Goal: Transaction & Acquisition: Purchase product/service

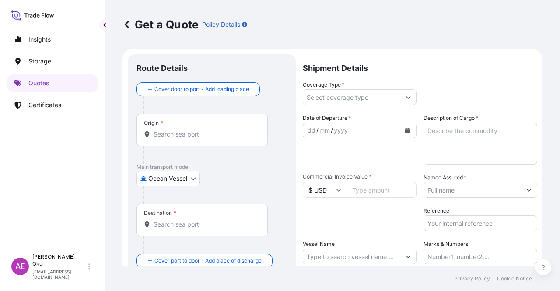
select select "Ocean Vessel"
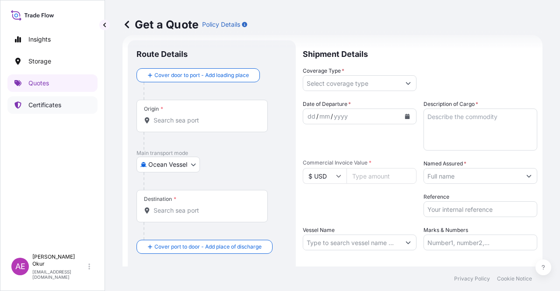
click at [50, 102] on p "Certificates" at bounding box center [44, 105] width 33 height 9
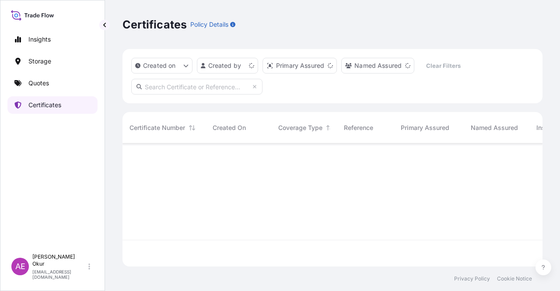
scroll to position [121, 413]
click at [58, 82] on link "Quotes" at bounding box center [52, 83] width 90 height 18
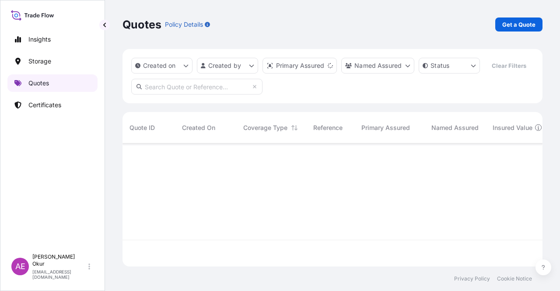
scroll to position [121, 413]
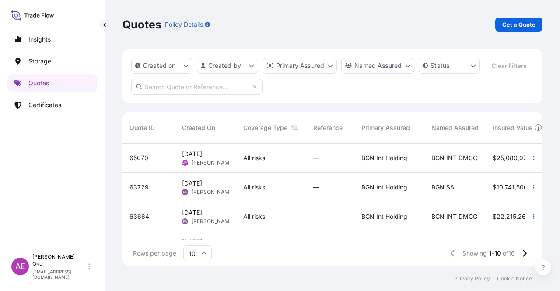
click at [228, 159] on div "[DATE] AEO Alp [PERSON_NAME]" at bounding box center [205, 158] width 47 height 17
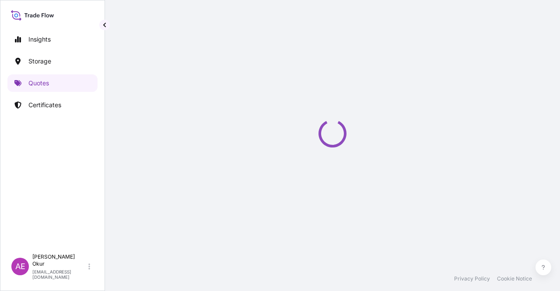
select select "Ocean Vessel"
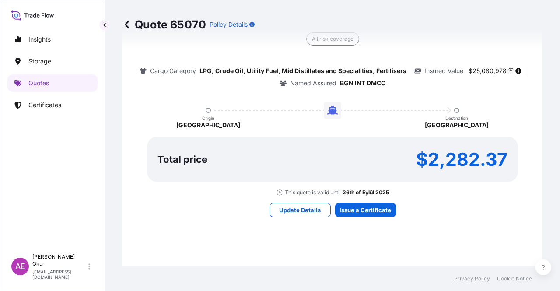
scroll to position [606, 0]
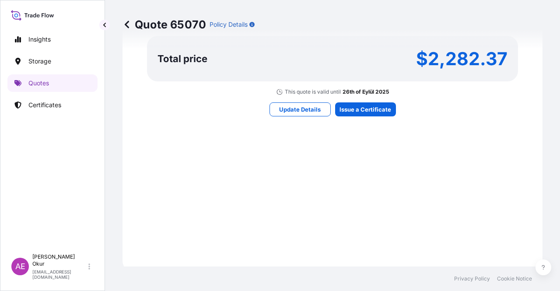
click at [358, 115] on div "Here's your insurance offer Primary Assured BGN Int Holding All risk coverage C…" at bounding box center [333, 4] width 396 height 509
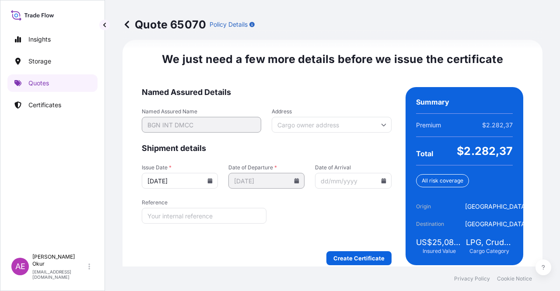
scroll to position [1101, 0]
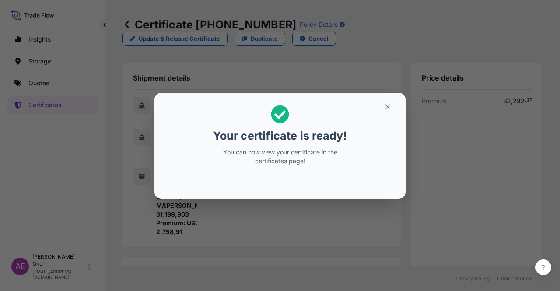
click at [404, 112] on section "Your certificate is ready! You can now view your certificate in the certificate…" at bounding box center [280, 146] width 251 height 106
click at [382, 109] on button "button" at bounding box center [388, 107] width 22 height 14
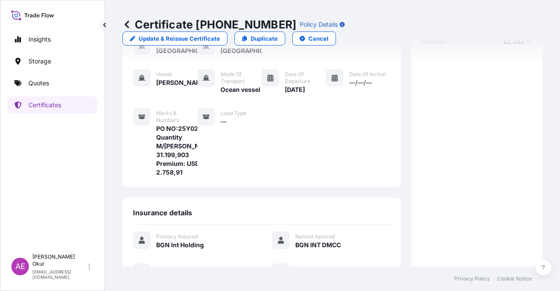
scroll to position [210, 0]
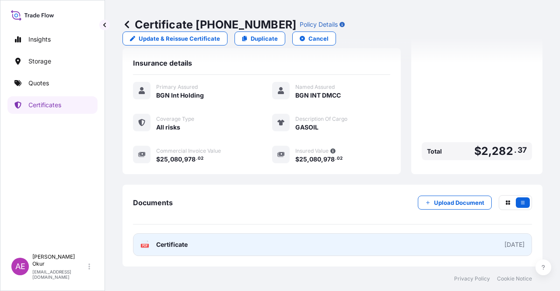
click at [174, 248] on span "Certificate" at bounding box center [172, 244] width 32 height 9
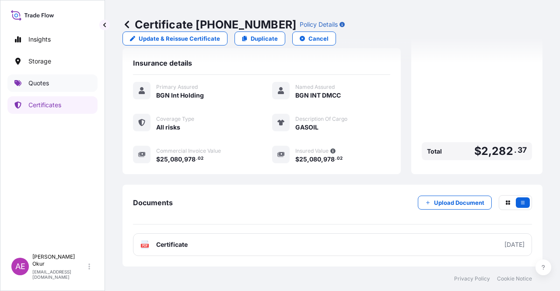
click at [64, 77] on link "Quotes" at bounding box center [52, 83] width 90 height 18
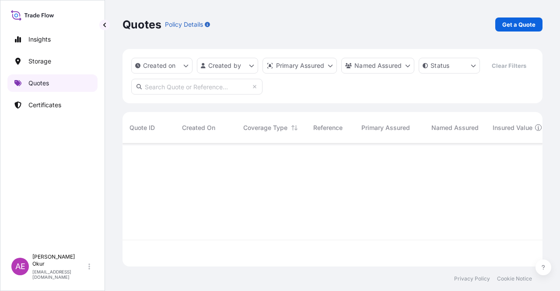
scroll to position [121, 413]
click at [513, 22] on p "Get a Quote" at bounding box center [518, 24] width 33 height 9
select select "Ocean Vessel"
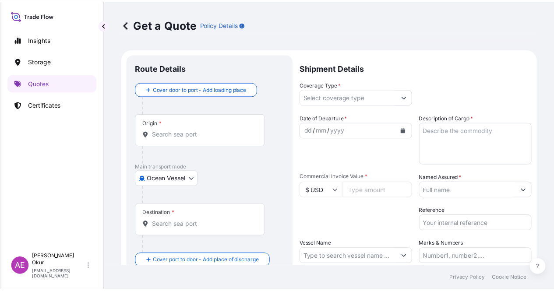
scroll to position [14, 0]
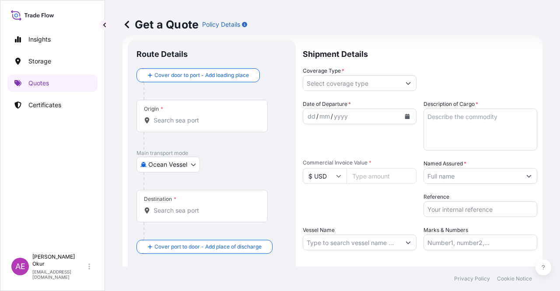
click at [203, 96] on div at bounding box center [216, 91] width 144 height 18
click at [180, 113] on div "Origin *" at bounding box center [202, 116] width 131 height 32
click at [180, 116] on input "Origin *" at bounding box center [205, 120] width 103 height 9
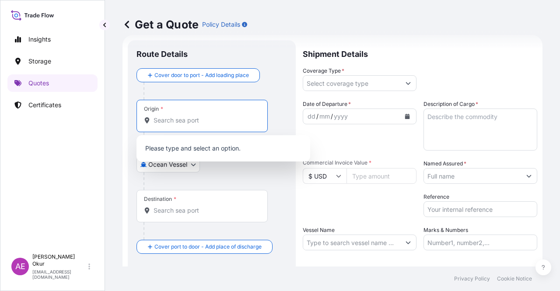
paste input "[PERSON_NAME]"
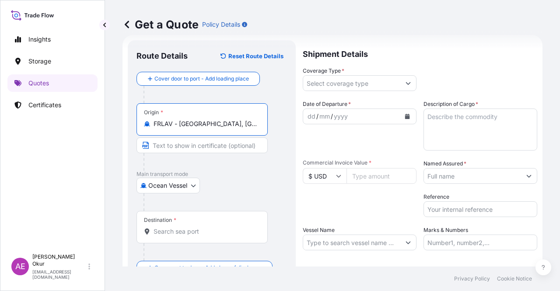
type input "FRLAV - [GEOGRAPHIC_DATA], [GEOGRAPHIC_DATA]"
click at [205, 143] on input "Text to appear on certificate" at bounding box center [202, 145] width 131 height 16
paste input "[PERSON_NAME]"
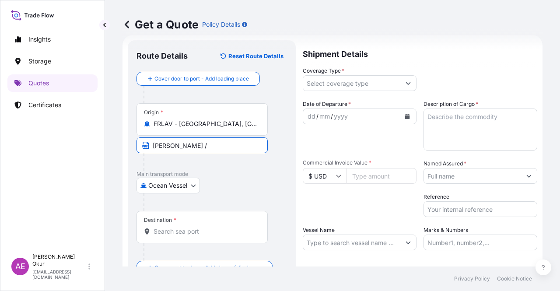
paste input "[GEOGRAPHIC_DATA]"
type input "[PERSON_NAME] / [GEOGRAPHIC_DATA]"
click at [201, 223] on div "Destination *" at bounding box center [202, 227] width 131 height 32
click at [201, 227] on input "Destination *" at bounding box center [205, 231] width 103 height 9
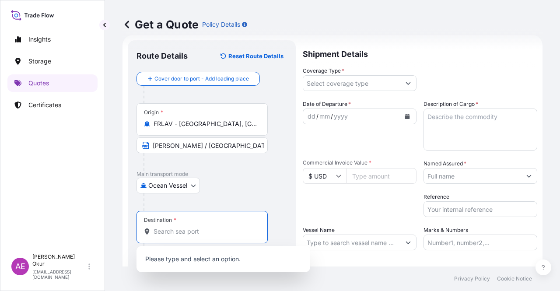
paste input "[GEOGRAPHIC_DATA]"
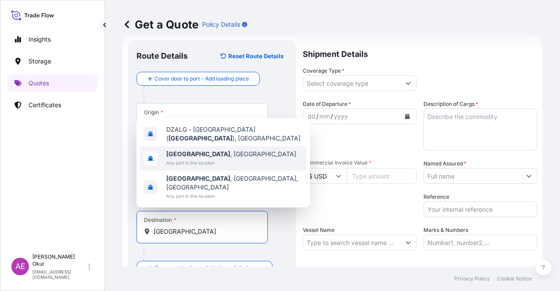
click at [217, 169] on div "[GEOGRAPHIC_DATA] , [GEOGRAPHIC_DATA] Any port in this location" at bounding box center [223, 158] width 167 height 25
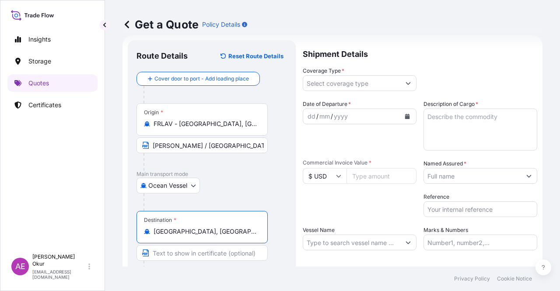
type input "[GEOGRAPHIC_DATA], [GEOGRAPHIC_DATA]"
click at [190, 256] on input "Text to appear on certificate" at bounding box center [202, 253] width 131 height 16
paste input "[GEOGRAPHIC_DATA]"
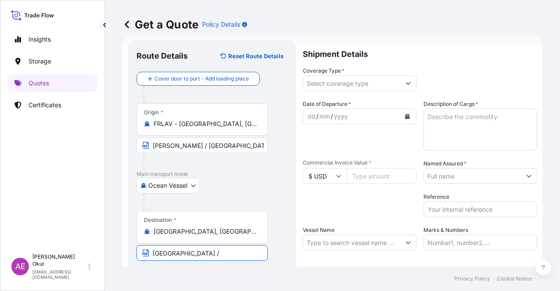
paste input "[GEOGRAPHIC_DATA]"
type input "[GEOGRAPHIC_DATA] / [GEOGRAPHIC_DATA]"
click at [393, 83] on input "Coverage Type *" at bounding box center [351, 83] width 97 height 16
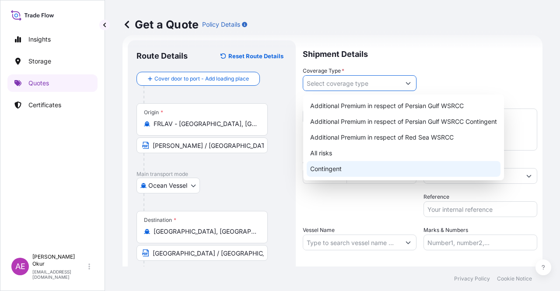
click at [338, 172] on div "Contingent" at bounding box center [404, 169] width 194 height 16
type input "Contingent"
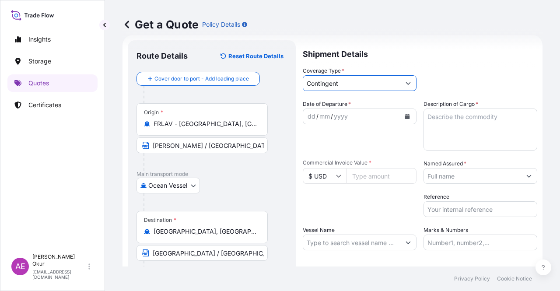
click at [312, 118] on div "dd" at bounding box center [312, 116] width 10 height 11
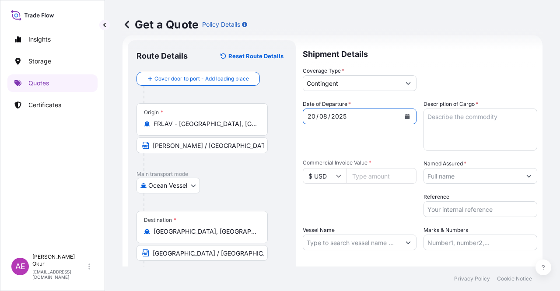
click at [504, 130] on textarea "Description of Cargo *" at bounding box center [481, 130] width 114 height 42
paste textarea "25340079,67"
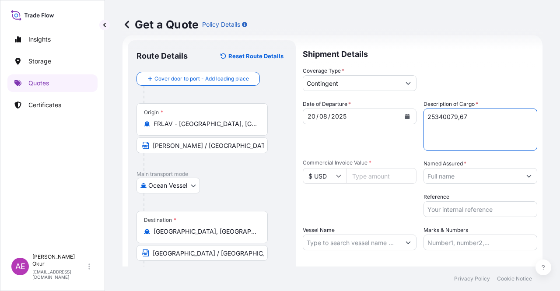
type textarea "25340079,67"
click at [380, 177] on input "Commercial Invoice Value *" at bounding box center [382, 176] width 70 height 16
click at [365, 179] on input "Commercial Invoice Value *" at bounding box center [382, 176] width 70 height 16
paste input "25340079.67"
type input "25340079.67"
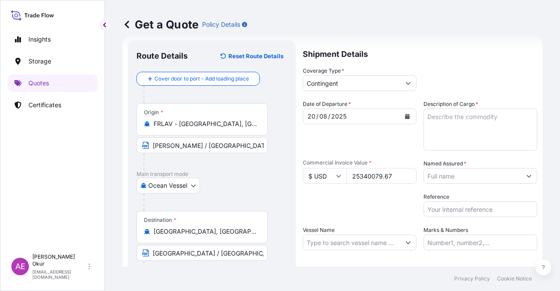
click at [453, 131] on textarea "Description of Cargo *" at bounding box center [481, 130] width 114 height 42
paste textarea "GASOIL"
type textarea "GASOIL"
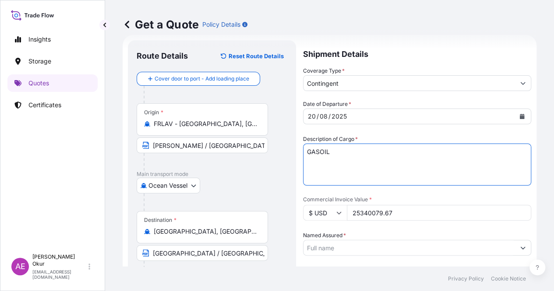
click at [468, 240] on input "Named Assured *" at bounding box center [408, 248] width 211 height 16
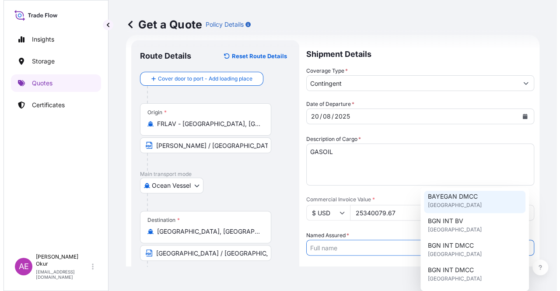
scroll to position [88, 0]
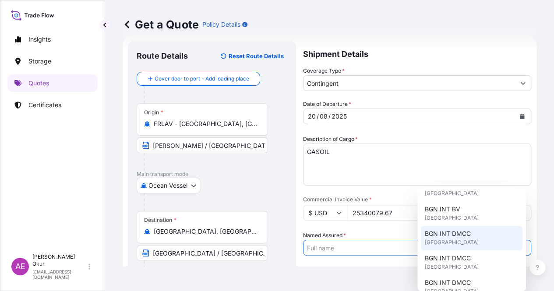
click at [454, 242] on span "[GEOGRAPHIC_DATA]" at bounding box center [451, 242] width 54 height 9
type input "BGN INT DMCC"
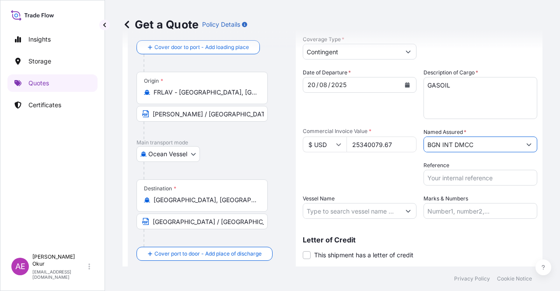
scroll to position [58, 0]
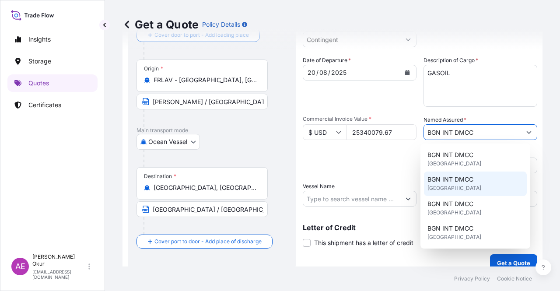
click at [346, 201] on input "Vessel Name" at bounding box center [351, 199] width 97 height 16
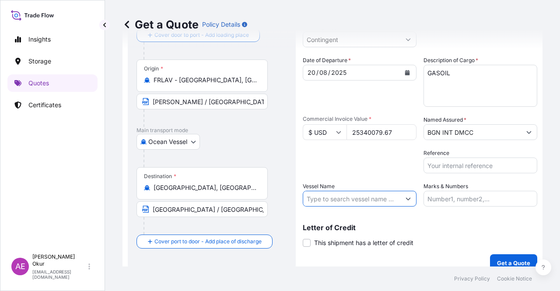
paste input "HISTRIA AZURE"
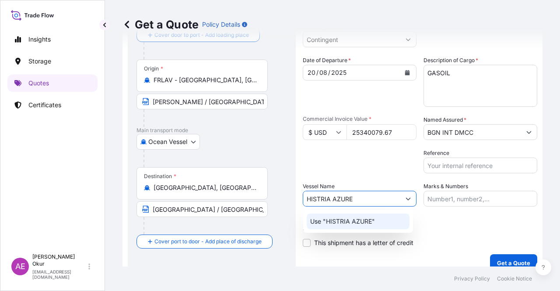
click at [348, 218] on p "Use "HISTRIA AZURE"" at bounding box center [342, 221] width 65 height 9
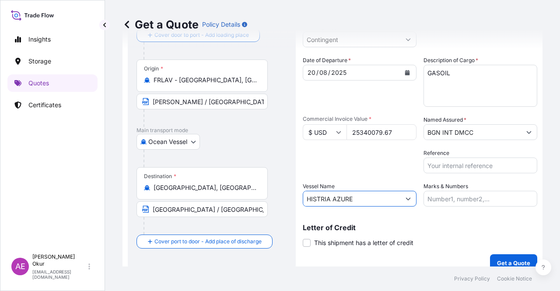
type input "HISTRIA AZURE"
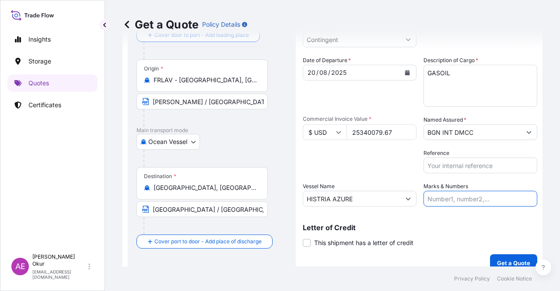
click at [454, 199] on input "Marks & Numbers" at bounding box center [481, 199] width 114 height 16
drag, startPoint x: 446, startPoint y: 198, endPoint x: 481, endPoint y: 200, distance: 35.1
click at [481, 200] on input "PO NO:25Y0135700 Quantity M/[PERSON_NAME]: 495,000 Premium: USD 54,04" at bounding box center [481, 199] width 114 height 16
paste input "210000"
drag, startPoint x: 487, startPoint y: 198, endPoint x: 544, endPoint y: 203, distance: 56.6
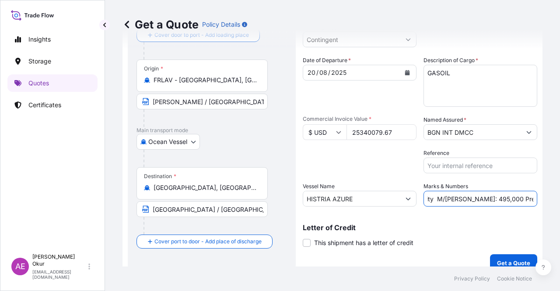
click at [551, 202] on div "Get a Quote Policy Details Route Details Reset Route Details Cover door to port…" at bounding box center [332, 133] width 455 height 267
click at [481, 203] on input "PO NO:25Y0210000 Quantity M/[PERSON_NAME]: 495,000 Premium: USD 54,04" at bounding box center [481, 199] width 114 height 16
drag, startPoint x: 439, startPoint y: 198, endPoint x: 448, endPoint y: 197, distance: 9.7
click at [448, 197] on input "PO NO:25Y0210000 Quantity M/[PERSON_NAME]: 495,000 Premium: USD 54,04" at bounding box center [481, 199] width 114 height 16
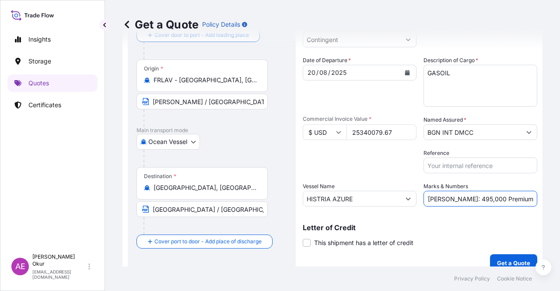
click at [445, 197] on input "PO NO:25Y0210000 Quantity M/[PERSON_NAME]: 495,000 Premium: USD 54,04" at bounding box center [481, 199] width 114 height 16
drag, startPoint x: 443, startPoint y: 197, endPoint x: 462, endPoint y: 198, distance: 19.7
click at [462, 198] on input "PO NO:25Y0210000 Quantity M/[PERSON_NAME]: 495,000 Premium: USD 54,04" at bounding box center [481, 199] width 114 height 16
click at [439, 197] on input "PO NO:25Y0210000 Quantity M/[PERSON_NAME]: 495,000 Premium: USD 54,04" at bounding box center [481, 199] width 114 height 16
drag, startPoint x: 441, startPoint y: 199, endPoint x: 464, endPoint y: 199, distance: 23.6
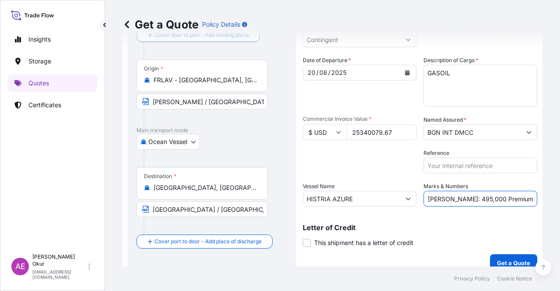
click at [464, 199] on input "PO NO:25Y0210000 Quantity M/[PERSON_NAME]: 495,000 Premium: USD 54,04" at bounding box center [481, 199] width 114 height 16
paste input "32.982,132"
drag, startPoint x: 514, startPoint y: 194, endPoint x: 532, endPoint y: 193, distance: 17.6
click at [560, 195] on div "Get a Quote Policy Details Route Details Reset Route Details Cover door to port…" at bounding box center [332, 133] width 455 height 267
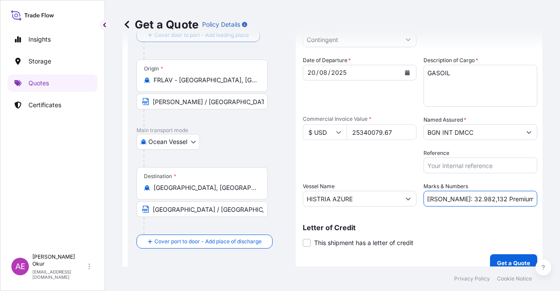
drag, startPoint x: 496, startPoint y: 191, endPoint x: 501, endPoint y: 195, distance: 5.9
click at [496, 191] on input "PO NO:25Y0210000 Quantity M/[PERSON_NAME]: 32.982,132 Premium: USD 54,04" at bounding box center [481, 199] width 114 height 16
click at [508, 197] on input "PO NO:25Y0210000 Quantity M/[PERSON_NAME]: 32.982,132 Premium: USD 54,04" at bounding box center [481, 199] width 114 height 16
click at [509, 198] on input "PO NO:25Y0210000 Quantity M/[PERSON_NAME]: 32.982,132 Premium: USD 54,04" at bounding box center [481, 199] width 114 height 16
drag, startPoint x: 509, startPoint y: 197, endPoint x: 560, endPoint y: 204, distance: 50.9
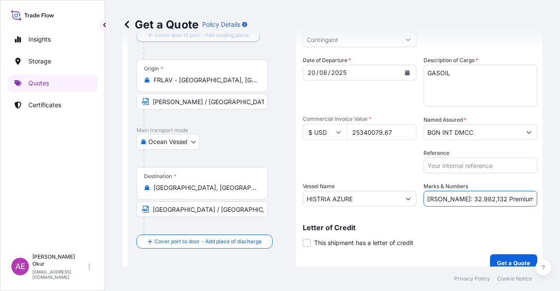
click at [560, 204] on div "Get a Quote Policy Details Route Details Reset Route Details Cover door to port…" at bounding box center [332, 133] width 455 height 267
paste input "1.267,00"
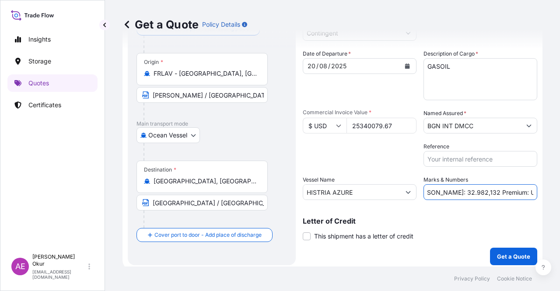
scroll to position [68, 0]
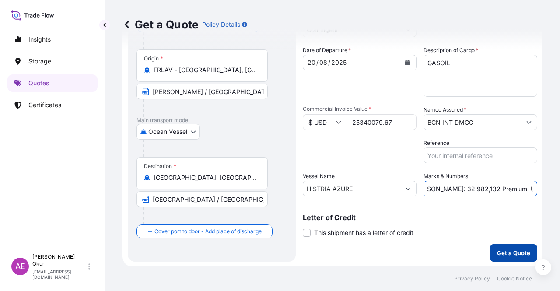
type input "PO NO:25Y0210000 Quantity M/[PERSON_NAME]: 32.982,132 Premium: USD 1.267,00"
click at [501, 248] on button "Get a Quote" at bounding box center [513, 253] width 47 height 18
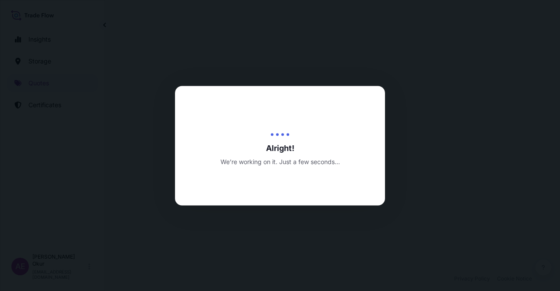
select select "Ocean Vessel"
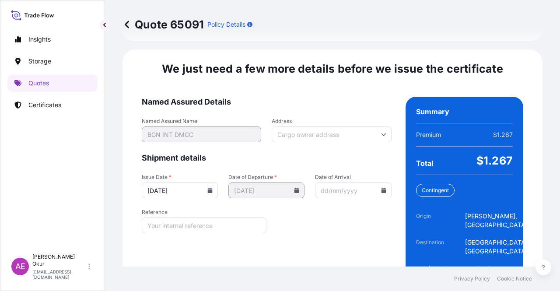
scroll to position [1101, 0]
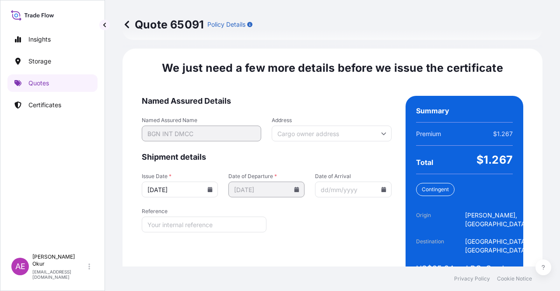
click at [364, 236] on form "Named Assured Details Named Assured Name BGN INT DMCC Address Shipment details …" at bounding box center [267, 194] width 250 height 196
click at [364, 234] on form "Named Assured Details Named Assured Name BGN INT DMCC Address Shipment details …" at bounding box center [267, 194] width 250 height 196
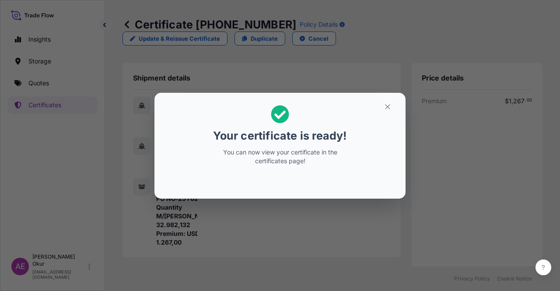
click at [374, 102] on h2 "Your certificate is ready! You can now view your certificate in the certificate…" at bounding box center [280, 135] width 237 height 71
click at [403, 119] on section "Your certificate is ready! You can now view your certificate in the certificate…" at bounding box center [280, 146] width 251 height 106
click at [392, 109] on button "button" at bounding box center [388, 107] width 22 height 14
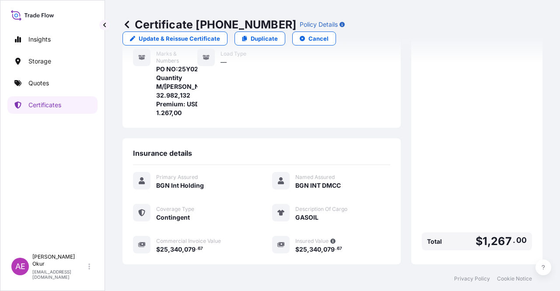
scroll to position [219, 0]
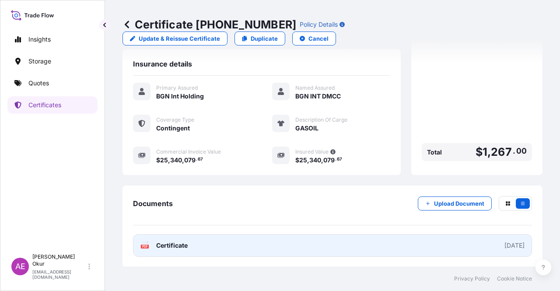
click at [151, 246] on div "PDF Certificate" at bounding box center [163, 245] width 47 height 9
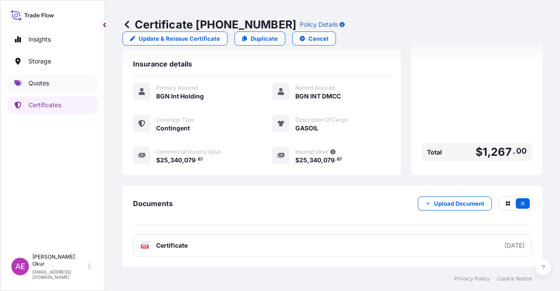
click at [76, 91] on link "Quotes" at bounding box center [52, 83] width 90 height 18
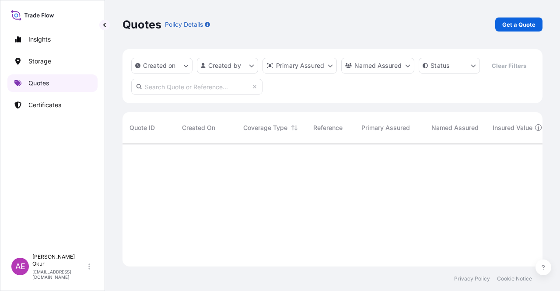
scroll to position [121, 413]
click at [523, 21] on p "Get a Quote" at bounding box center [518, 24] width 33 height 9
select select "Ocean Vessel"
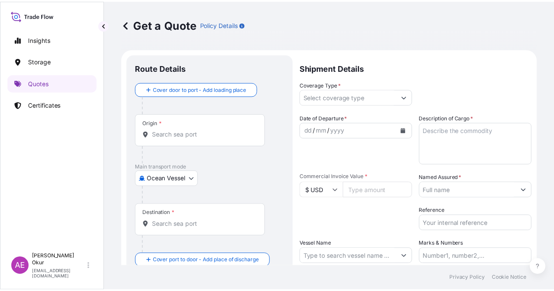
scroll to position [14, 0]
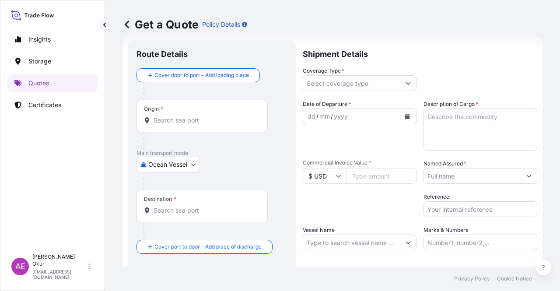
click at [229, 114] on div "Origin *" at bounding box center [202, 116] width 131 height 32
click at [229, 116] on input "Origin *" at bounding box center [205, 120] width 103 height 9
paste input "ISAB"
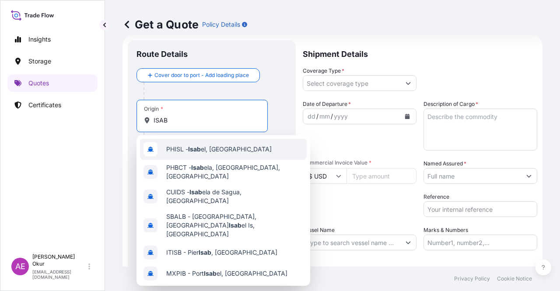
click at [214, 140] on div "PHISL - Isab el, [GEOGRAPHIC_DATA] PHBCT - Isab ela, [GEOGRAPHIC_DATA], [GEOGRA…" at bounding box center [224, 210] width 174 height 151
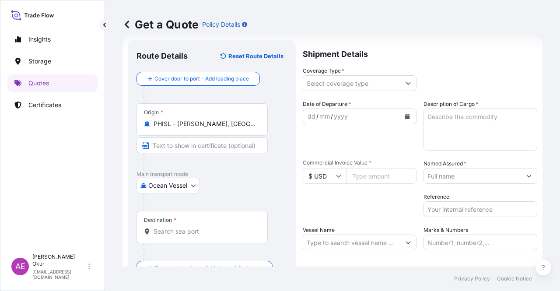
click at [206, 119] on div "Origin * PHISL - [GEOGRAPHIC_DATA], [GEOGRAPHIC_DATA]" at bounding box center [202, 119] width 131 height 32
click at [206, 119] on input "PHISL - [PERSON_NAME], [GEOGRAPHIC_DATA]" at bounding box center [205, 123] width 103 height 9
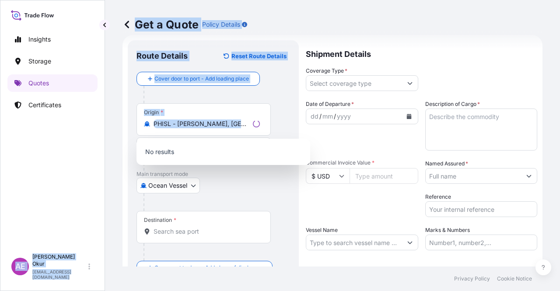
drag, startPoint x: 252, startPoint y: 126, endPoint x: 81, endPoint y: 120, distance: 170.8
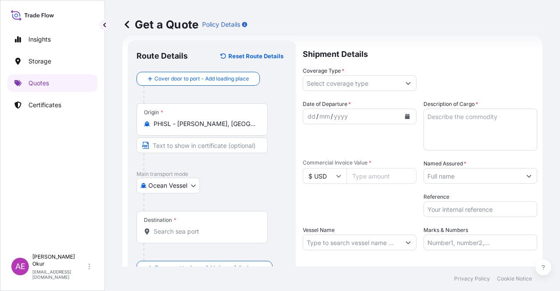
click at [224, 155] on div at bounding box center [206, 162] width 124 height 18
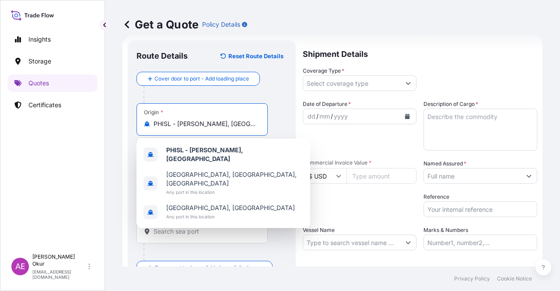
drag, startPoint x: 238, startPoint y: 126, endPoint x: 96, endPoint y: 121, distance: 142.3
click at [105, 117] on div "Insights Storage Quotes Certificates AE Alp Eren Okur [EMAIL_ADDRESS][DOMAIN_NA…" at bounding box center [280, 145] width 560 height 291
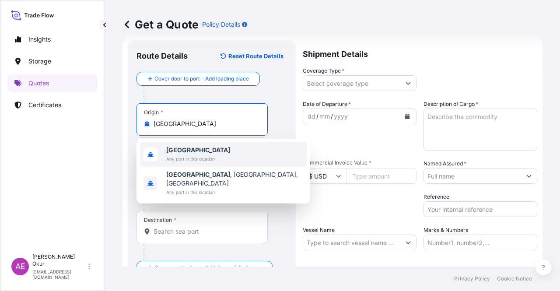
click at [217, 163] on div "[GEOGRAPHIC_DATA] Any port in this location" at bounding box center [223, 154] width 167 height 25
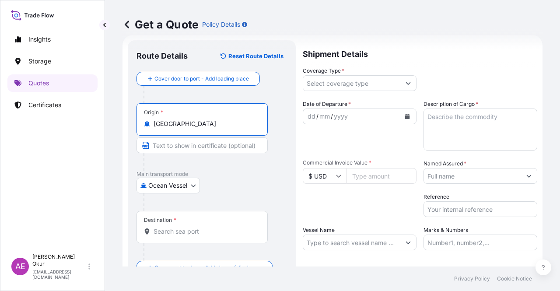
type input "[GEOGRAPHIC_DATA]"
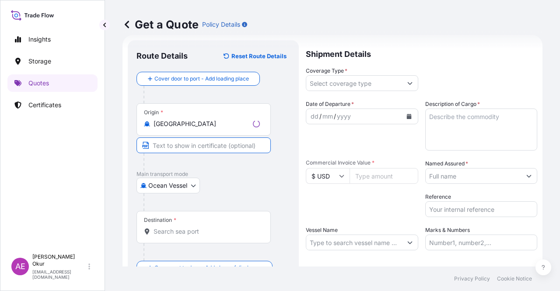
click at [203, 148] on input "Text to appear on certificate" at bounding box center [204, 145] width 134 height 16
paste input "ISAB"
paste input "[GEOGRAPHIC_DATA]"
type input "ISAB / [GEOGRAPHIC_DATA]"
click at [196, 215] on div "Destination *" at bounding box center [202, 227] width 131 height 32
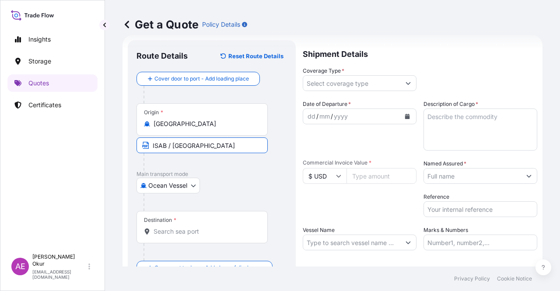
click at [196, 227] on input "Destination *" at bounding box center [205, 231] width 103 height 9
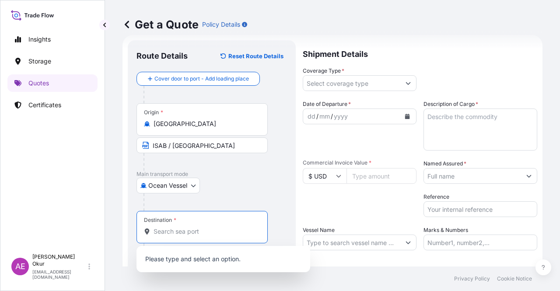
paste input "ARZEW"
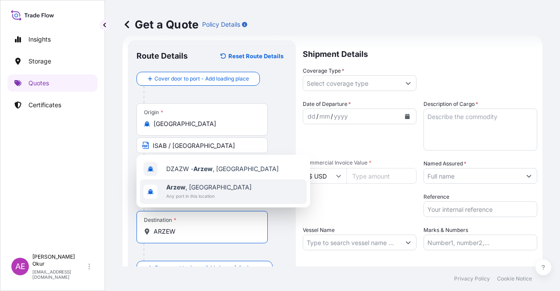
click at [202, 191] on span "[GEOGRAPHIC_DATA] , [GEOGRAPHIC_DATA]" at bounding box center [208, 187] width 85 height 9
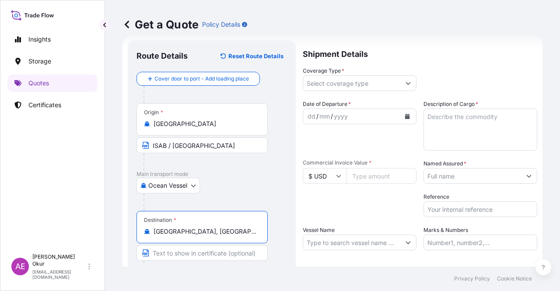
type input "[GEOGRAPHIC_DATA], [GEOGRAPHIC_DATA]"
click at [167, 256] on input "Text to appear on certificate" at bounding box center [202, 253] width 131 height 16
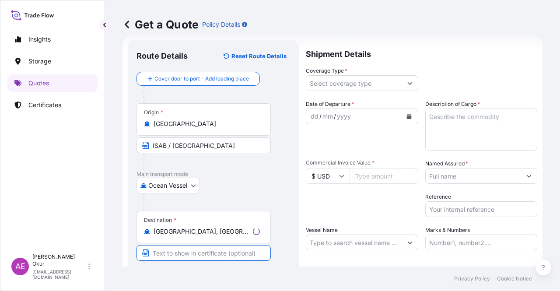
paste input "ARZEW"
type input "ARZEW / [GEOGRAPHIC_DATA]"
click at [352, 72] on div "Coverage Type *" at bounding box center [360, 79] width 114 height 25
click at [348, 81] on input "Coverage Type *" at bounding box center [351, 83] width 97 height 16
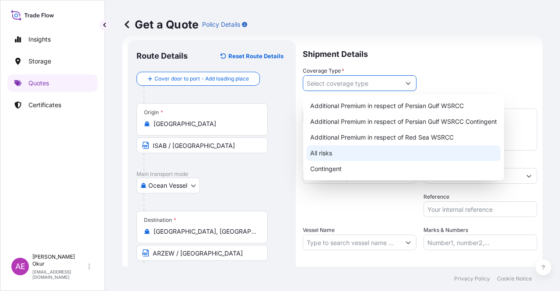
click at [348, 157] on div "All risks" at bounding box center [404, 153] width 194 height 16
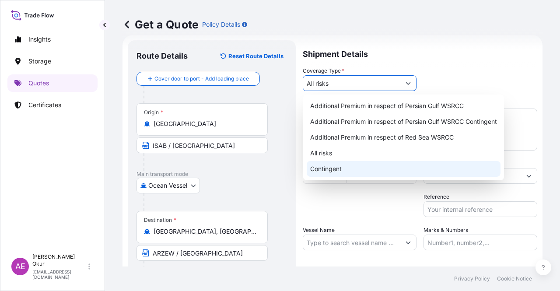
click at [328, 167] on div "Contingent" at bounding box center [404, 169] width 194 height 16
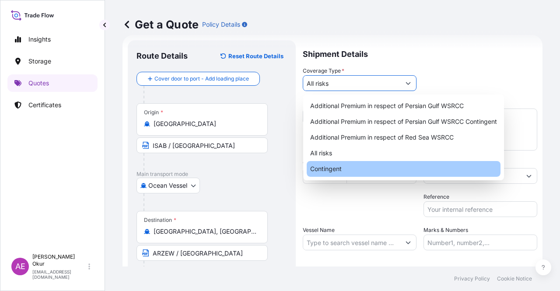
type input "Contingent"
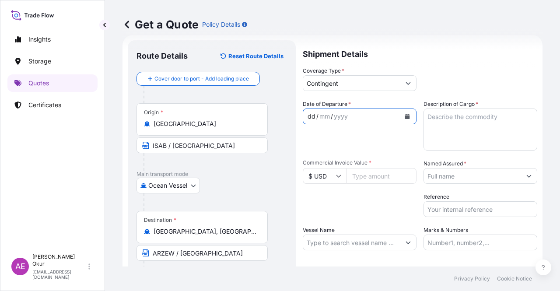
click at [313, 117] on div "dd" at bounding box center [312, 116] width 10 height 11
click at [460, 130] on textarea "Description of Cargo *" at bounding box center [481, 130] width 114 height 42
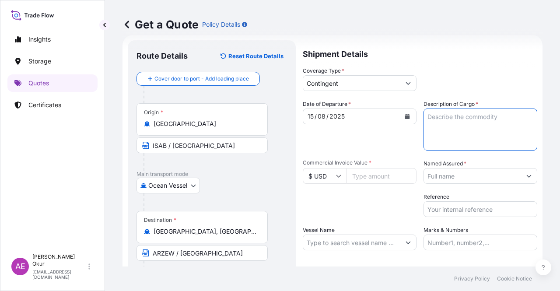
click at [454, 117] on textarea "Description of Cargo *" at bounding box center [481, 130] width 114 height 42
paste textarea "GASOIL"
type textarea "GASOIL"
click at [372, 178] on input "Commercial Invoice Value *" at bounding box center [382, 176] width 70 height 16
paste input "22933274.45"
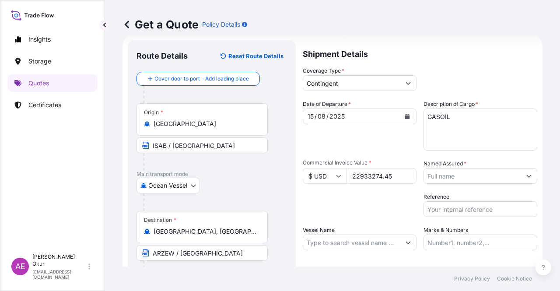
type input "22933274.45"
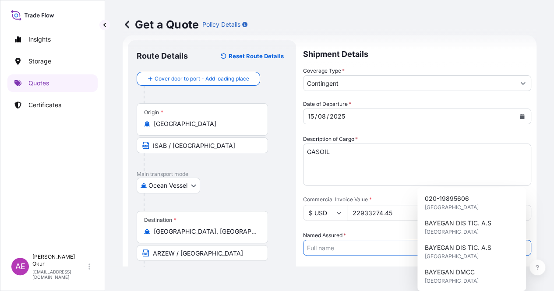
click at [472, 240] on input "Named Assured *" at bounding box center [408, 248] width 211 height 16
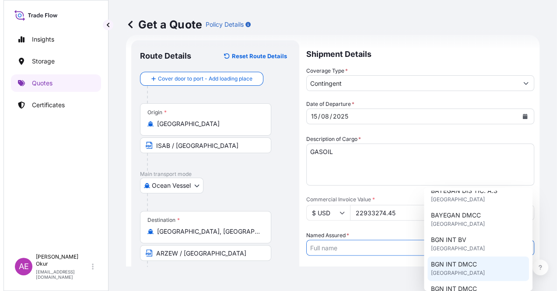
scroll to position [88, 0]
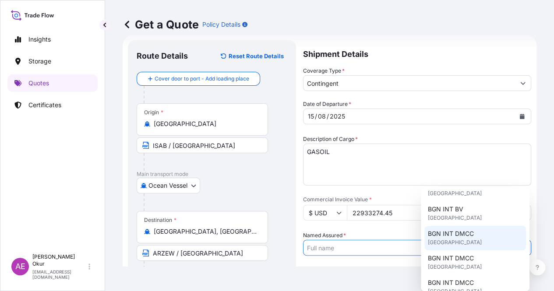
click at [467, 243] on span "[GEOGRAPHIC_DATA]" at bounding box center [455, 242] width 54 height 9
type input "BGN INT DMCC"
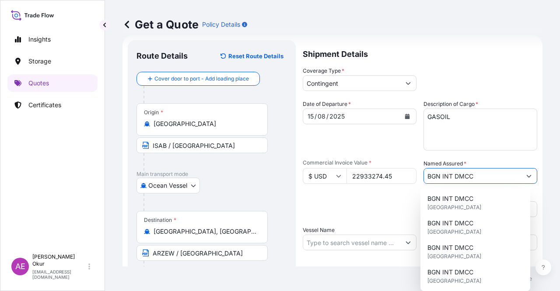
scroll to position [58, 0]
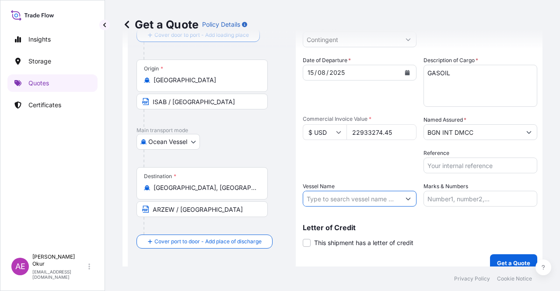
click at [367, 196] on input "Vessel Name" at bounding box center [351, 199] width 97 height 16
paste input "[PERSON_NAME] M"
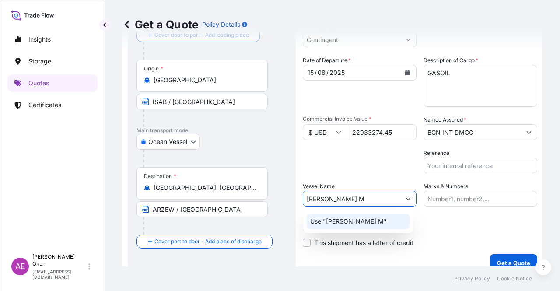
click at [370, 224] on div "Use "[PERSON_NAME] M"" at bounding box center [358, 222] width 103 height 16
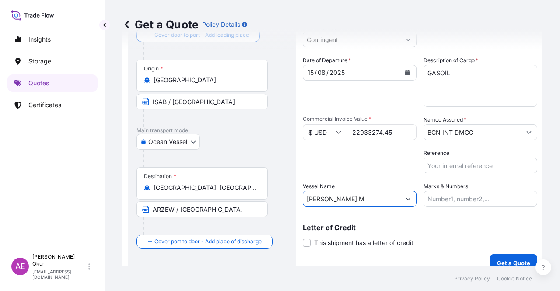
type input "[PERSON_NAME] M"
click at [461, 193] on input "Marks & Numbers" at bounding box center [481, 199] width 114 height 16
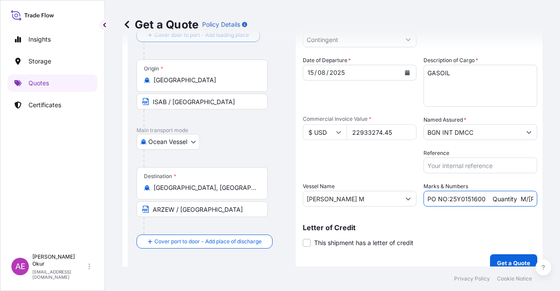
drag, startPoint x: 446, startPoint y: 199, endPoint x: 480, endPoint y: 199, distance: 34.6
click at [480, 199] on input "PO NO:25Y0151600 Quantity M/[PERSON_NAME]: 26,000 Premium: USD 3,37" at bounding box center [481, 199] width 114 height 16
paste input "209900 -25Y02193"
drag, startPoint x: 513, startPoint y: 194, endPoint x: 560, endPoint y: 196, distance: 47.3
click at [560, 196] on div "Get a Quote Policy Details Route Details Reset Route Details Cover door to port…" at bounding box center [332, 133] width 455 height 267
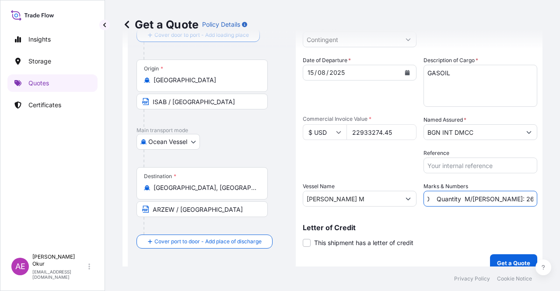
scroll to position [0, 138]
click at [505, 198] on input "PO NO:25Y0209900 -25Y0219300 Quantity M/[PERSON_NAME]: 26,000 Premium: USD 3,37" at bounding box center [481, 199] width 114 height 16
drag, startPoint x: 446, startPoint y: 198, endPoint x: 467, endPoint y: 198, distance: 20.6
click at [467, 198] on input "PO NO:25Y0209900 -25Y0219300 Quantity M/[PERSON_NAME]: 26,000 Premium: USD 3,37" at bounding box center [481, 199] width 114 height 16
paste input "9.947,371"
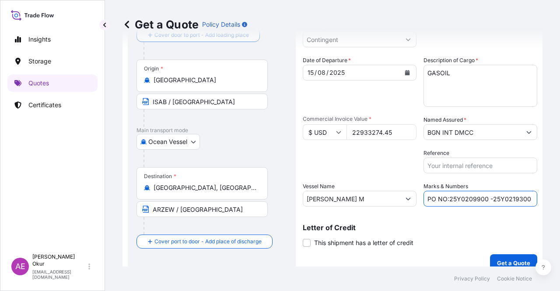
scroll to position [0, 149]
drag, startPoint x: 514, startPoint y: 203, endPoint x: 560, endPoint y: 201, distance: 46.0
click at [560, 202] on div "Get a Quote Policy Details Route Details Reset Route Details Cover door to port…" at bounding box center [332, 133] width 455 height 267
click at [492, 197] on input "PO NO:25Y0209900 -25Y0219300 Quantity M/[PERSON_NAME]: 29.947,371 Premium: USD …" at bounding box center [481, 199] width 114 height 16
click at [511, 198] on input "PO NO:25Y0209900 -25Y0219300 Quantity M/[PERSON_NAME]: 29.947,371 Premium: USD …" at bounding box center [481, 199] width 114 height 16
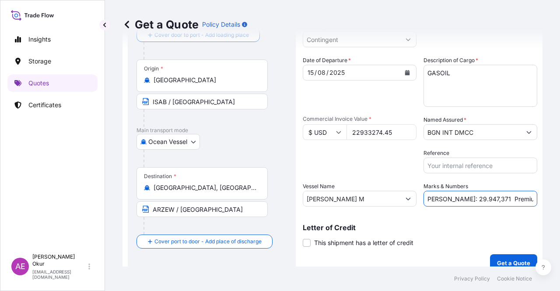
click at [516, 197] on input "PO NO:25Y0209900 -25Y0219300 Quantity M/[PERSON_NAME]: 29.947,371 Premium: USD …" at bounding box center [481, 199] width 114 height 16
drag, startPoint x: 512, startPoint y: 197, endPoint x: 534, endPoint y: 199, distance: 22.0
click at [534, 199] on form "Route Details Reset Route Details Cover door to port - Add loading place Place …" at bounding box center [333, 134] width 420 height 286
paste input "1.146,66"
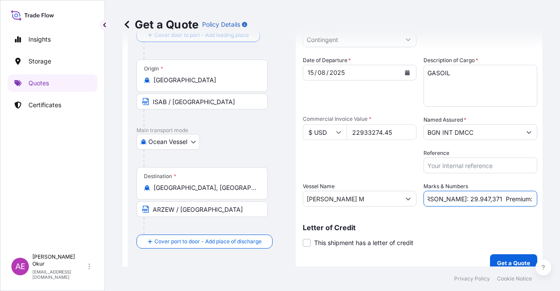
click at [504, 197] on input "PO NO:25Y0209900 -25Y0219300 Quantity M/[PERSON_NAME]: 29.947,371 Premium: USD1…" at bounding box center [481, 199] width 114 height 16
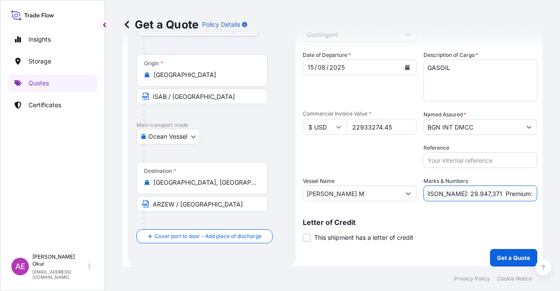
scroll to position [68, 0]
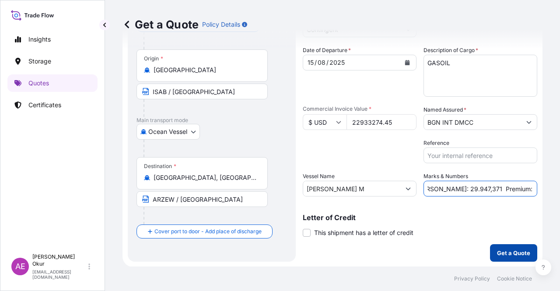
type input "PO NO:25Y0209900 -25Y0219300 Quantity M/[PERSON_NAME]: 29.947,371 Premium: USD …"
click at [508, 250] on p "Get a Quote" at bounding box center [513, 253] width 33 height 9
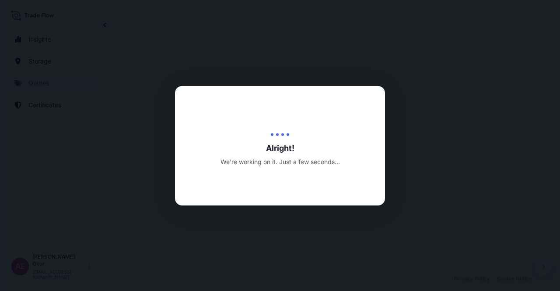
click at [427, 110] on div at bounding box center [280, 145] width 560 height 291
select select "Ocean Vessel"
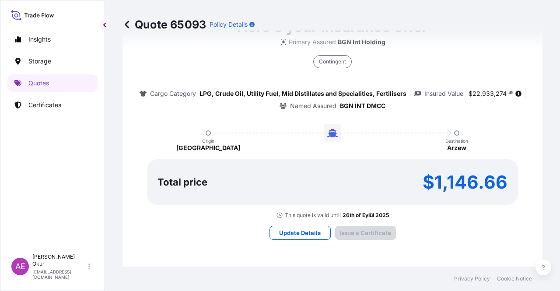
type input "[DATE]"
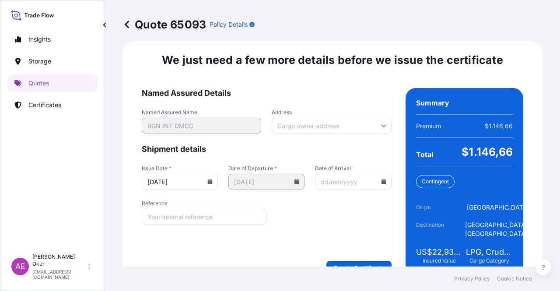
scroll to position [1101, 0]
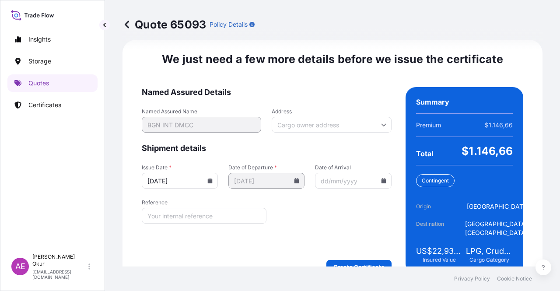
click at [362, 235] on form "Named Assured Details Named Assured Name BGN INT DMCC Address Shipment details …" at bounding box center [267, 180] width 250 height 187
click at [364, 241] on form "Named Assured Details Named Assured Name BGN INT DMCC Address Shipment details …" at bounding box center [267, 180] width 250 height 187
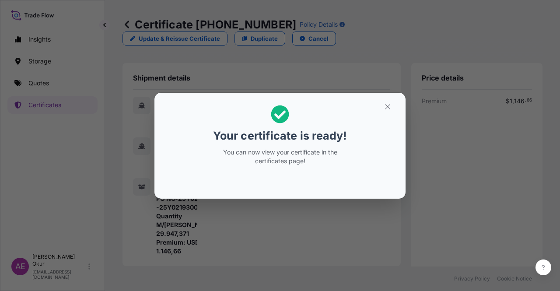
click at [383, 98] on section "Your certificate is ready! You can now view your certificate in the certificate…" at bounding box center [280, 146] width 251 height 106
click at [386, 106] on icon "button" at bounding box center [388, 107] width 8 height 8
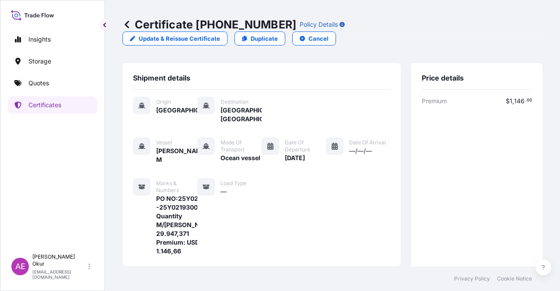
scroll to position [228, 0]
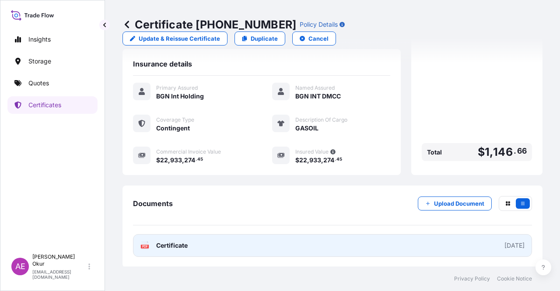
click at [192, 251] on link "PDF Certificate [DATE]" at bounding box center [332, 245] width 399 height 23
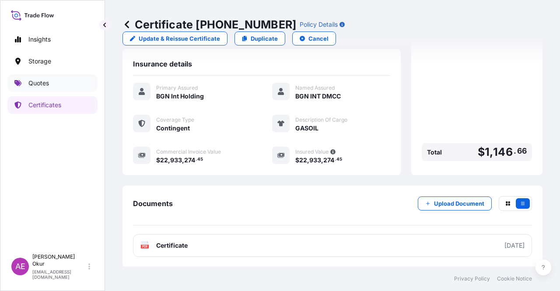
click at [38, 82] on p "Quotes" at bounding box center [38, 83] width 21 height 9
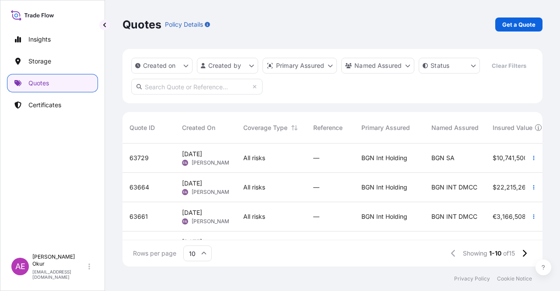
scroll to position [121, 413]
click at [516, 32] on div "Quotes Policy Details Get a Quote" at bounding box center [333, 24] width 420 height 49
click at [516, 23] on p "Get a Quote" at bounding box center [518, 24] width 33 height 9
select select "Ocean Vessel"
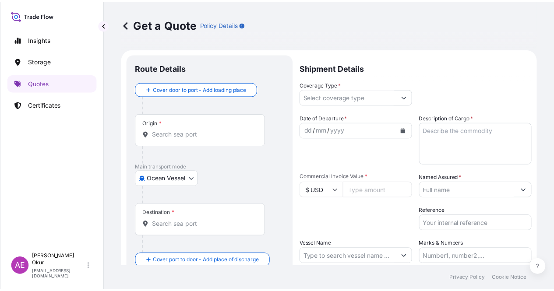
scroll to position [14, 0]
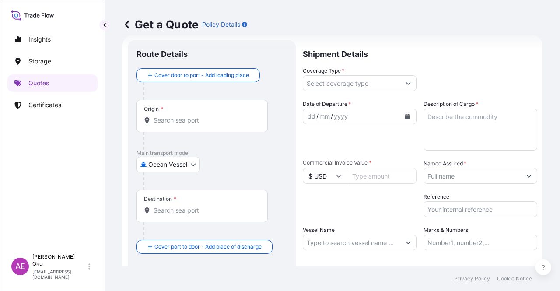
click at [237, 113] on div "Origin *" at bounding box center [202, 116] width 131 height 32
click at [237, 116] on input "Origin *" at bounding box center [205, 120] width 103 height 9
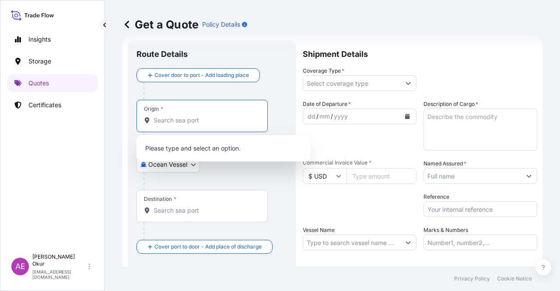
paste input "SARROCH"
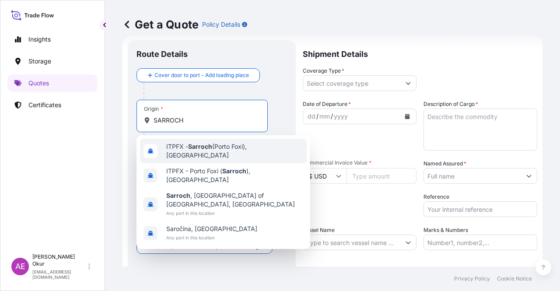
click at [250, 156] on div "ITPFX - Sarroch ([GEOGRAPHIC_DATA]), [GEOGRAPHIC_DATA]" at bounding box center [223, 151] width 167 height 25
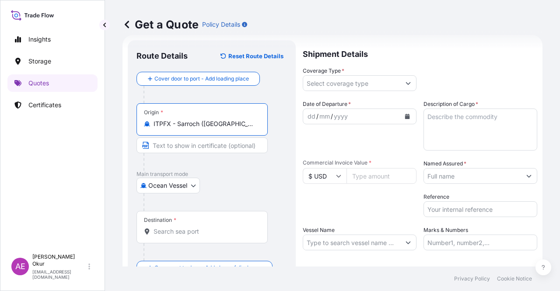
type input "ITPFX - Sarroch ([GEOGRAPHIC_DATA]), [GEOGRAPHIC_DATA]"
click at [212, 149] on input "Text to appear on certificate" at bounding box center [202, 145] width 131 height 16
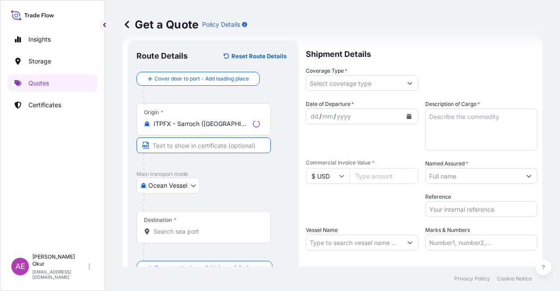
paste input "SARROCH"
paste input "[GEOGRAPHIC_DATA]"
type input "SARROCH / [GEOGRAPHIC_DATA]"
click at [179, 236] on div "Destination *" at bounding box center [202, 227] width 131 height 32
click at [179, 236] on input "Destination *" at bounding box center [205, 231] width 103 height 9
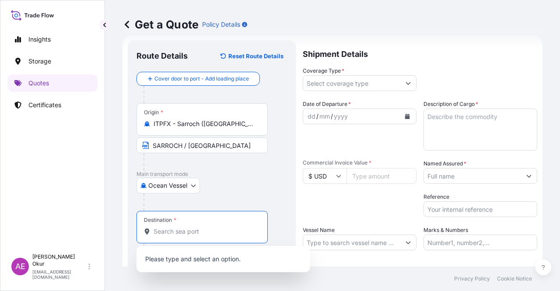
paste input "ZAWIA"
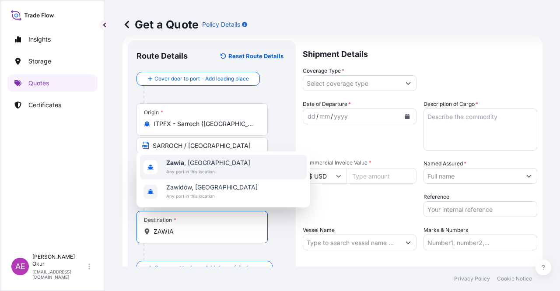
click at [213, 159] on span "Zawia , [GEOGRAPHIC_DATA]" at bounding box center [208, 162] width 84 height 9
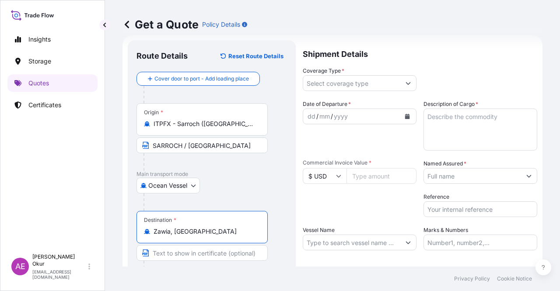
type input "Zawia, [GEOGRAPHIC_DATA]"
click at [184, 248] on input "Text to appear on certificate" at bounding box center [202, 253] width 131 height 16
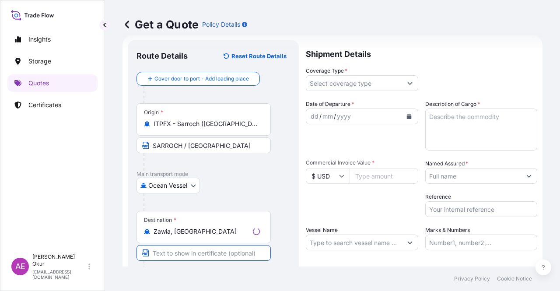
paste input "ZAWIA"
type input "ZAWIA / [GEOGRAPHIC_DATA]"
click at [381, 85] on input "Coverage Type *" at bounding box center [351, 83] width 97 height 16
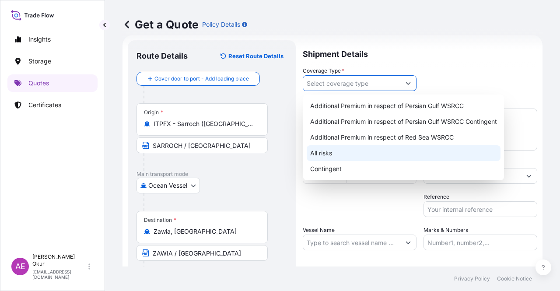
click at [339, 153] on div "All risks" at bounding box center [404, 153] width 194 height 16
type input "All risks"
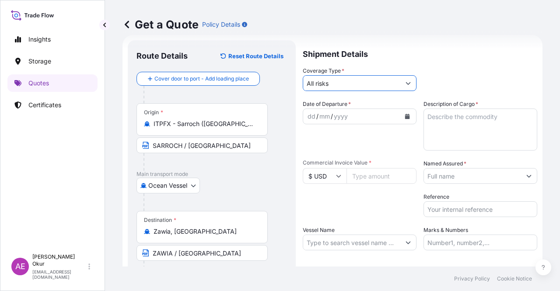
drag, startPoint x: 299, startPoint y: 112, endPoint x: 304, endPoint y: 114, distance: 4.9
click at [298, 112] on form "Route Details Reset Route Details Cover door to port - Add loading place Place …" at bounding box center [333, 178] width 420 height 286
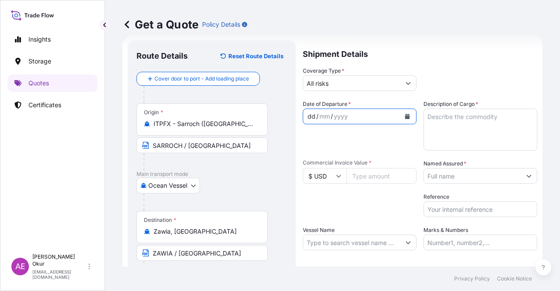
click at [307, 115] on div "dd" at bounding box center [312, 116] width 10 height 11
click at [470, 133] on textarea "Description of Cargo *" at bounding box center [481, 130] width 114 height 42
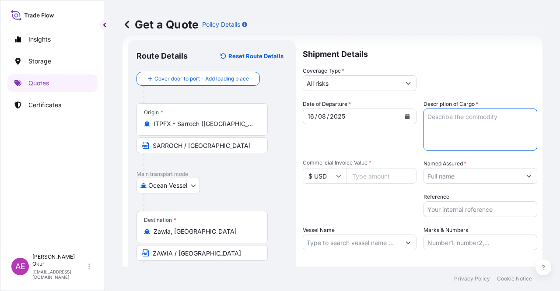
paste textarea "GASOIL"
type textarea "GASOIL"
click at [376, 177] on input "Commercial Invoice Value *" at bounding box center [382, 176] width 70 height 16
paste input "26167199.13"
type input "26167199.13"
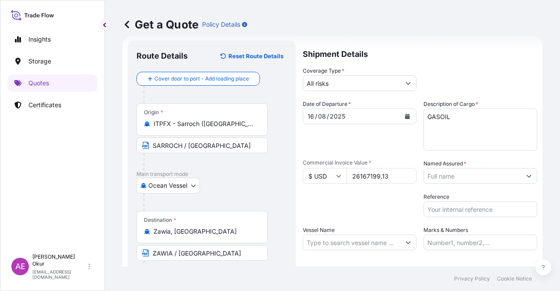
click at [481, 168] on div "Named Assured *" at bounding box center [481, 171] width 114 height 25
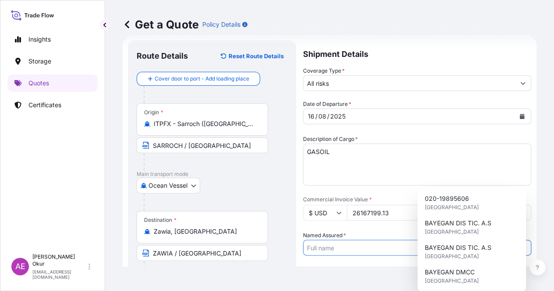
click at [480, 240] on input "Named Assured *" at bounding box center [408, 248] width 211 height 16
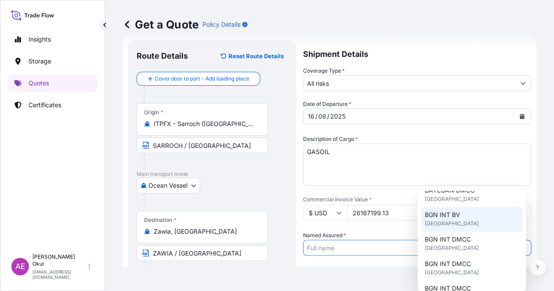
scroll to position [88, 0]
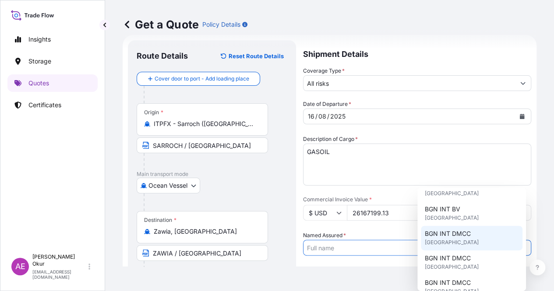
click at [465, 234] on span "BGN INT DMCC" at bounding box center [447, 233] width 46 height 9
type input "BGN INT DMCC"
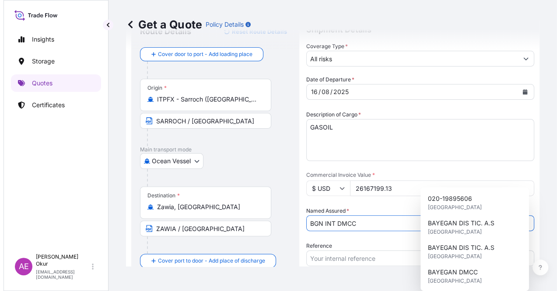
scroll to position [58, 0]
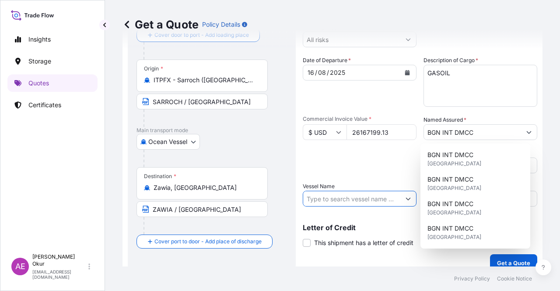
click at [348, 200] on input "Vessel Name" at bounding box center [351, 199] width 97 height 16
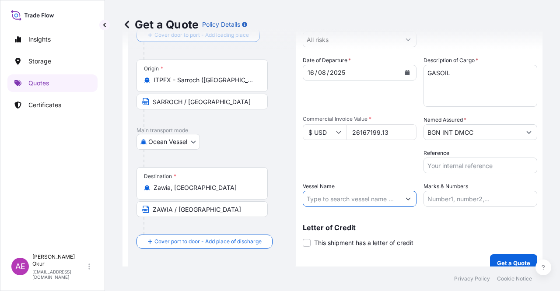
paste input "25Y0208400"
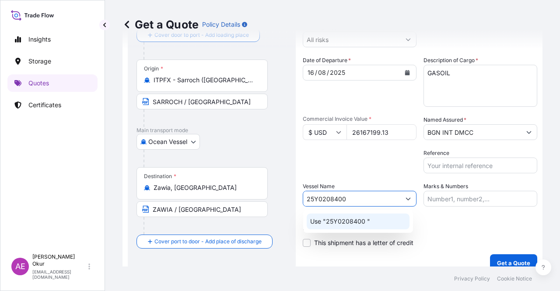
click at [359, 224] on p "Use "25Y0208400 "" at bounding box center [340, 221] width 60 height 9
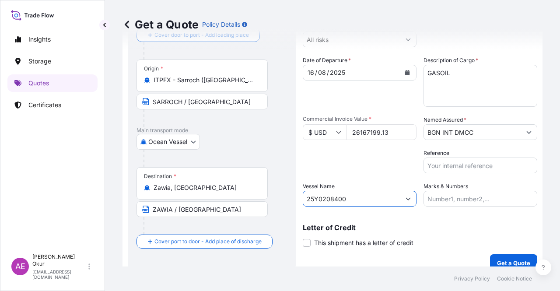
type input "25Y0208400"
click at [448, 194] on input "Marks & Numbers" at bounding box center [481, 199] width 114 height 16
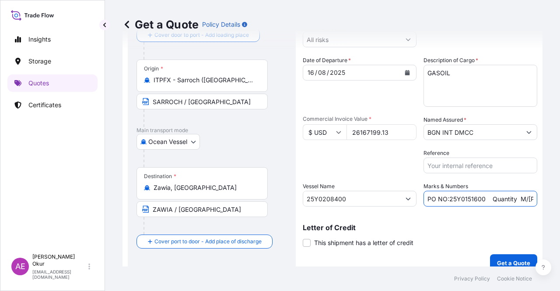
drag, startPoint x: 447, startPoint y: 197, endPoint x: 482, endPoint y: 200, distance: 35.1
click at [482, 200] on input "PO NO:25Y0151600 Quantity M/[PERSON_NAME]: 26,000 Premium: USD 3,37" at bounding box center [481, 199] width 114 height 16
paste input "2084"
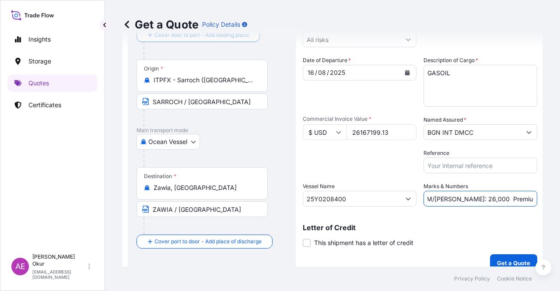
drag, startPoint x: 495, startPoint y: 201, endPoint x: 549, endPoint y: 202, distance: 54.3
click at [549, 202] on div "Get a Quote Policy Details Route Details Reset Route Details Cover door to port…" at bounding box center [332, 133] width 455 height 267
click at [490, 197] on input "PO NO:25Y0208400 Quantity M/[PERSON_NAME]: 26,000 Premium: USD 3,37" at bounding box center [481, 199] width 114 height 16
drag, startPoint x: 449, startPoint y: 199, endPoint x: 467, endPoint y: 200, distance: 18.8
click at [467, 200] on input "PO NO:25Y0208400 Quantity M/[PERSON_NAME]: 26,000 Premium: USD 3,37" at bounding box center [481, 199] width 114 height 16
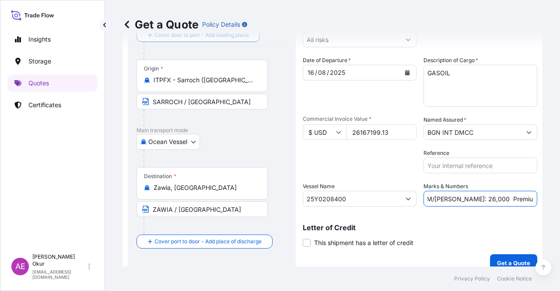
paste input "31.696,686"
drag, startPoint x: 501, startPoint y: 196, endPoint x: 560, endPoint y: 208, distance: 60.3
click at [560, 208] on div "Get a Quote Policy Details Route Details Reset Route Details Cover door to port…" at bounding box center [332, 133] width 455 height 267
click at [470, 194] on input "PO NO:25Y0208400 Quantity M/[PERSON_NAME]: 31.696,686 Premium: USD 3,37" at bounding box center [481, 199] width 114 height 16
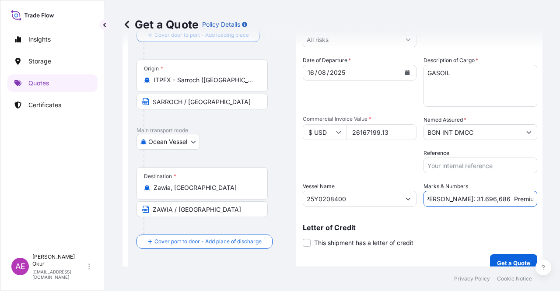
click at [516, 195] on input "PO NO:25Y0208400 Quantity M/[PERSON_NAME]: 31.696,686 Premium: USD 3,37" at bounding box center [481, 199] width 114 height 16
drag, startPoint x: 515, startPoint y: 197, endPoint x: 560, endPoint y: 200, distance: 45.2
click at [560, 200] on div "Get a Quote Policy Details Route Details Reset Route Details Cover door to port…" at bounding box center [332, 133] width 455 height 267
paste input "2.878,39"
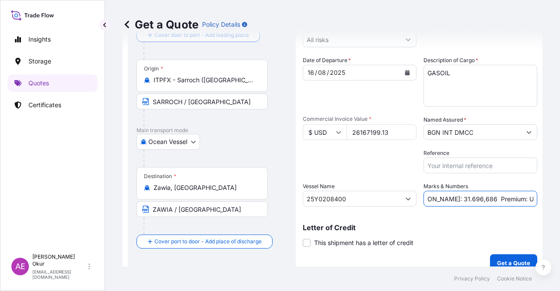
type input "PO NO:25Y0208400 Quantity M/[PERSON_NAME]: 31.696,686 Premium: USD 2.878,39"
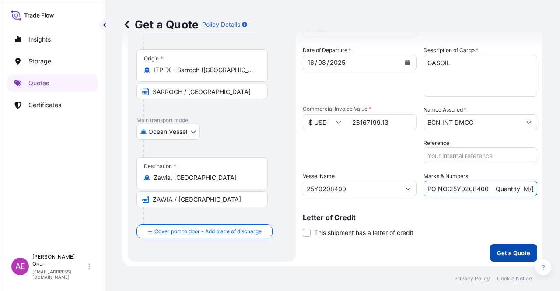
click at [506, 243] on div "Shipment Details Coverage Type * All risks Date of Departure * [DATE] Cargo Cat…" at bounding box center [420, 123] width 235 height 275
click at [507, 249] on p "Get a Quote" at bounding box center [513, 253] width 33 height 9
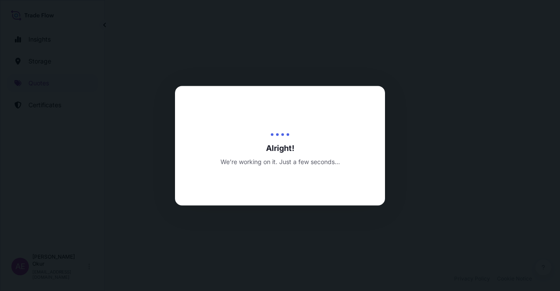
select select "Ocean Vessel"
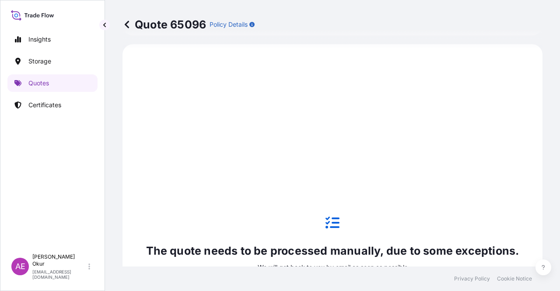
scroll to position [518, 0]
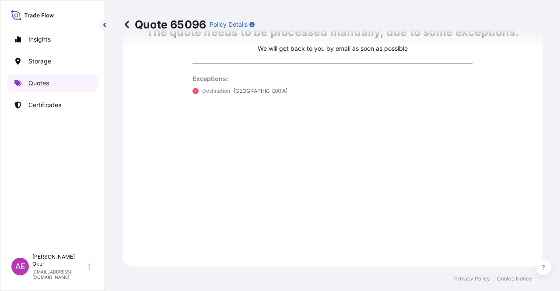
click at [73, 86] on link "Quotes" at bounding box center [52, 83] width 90 height 18
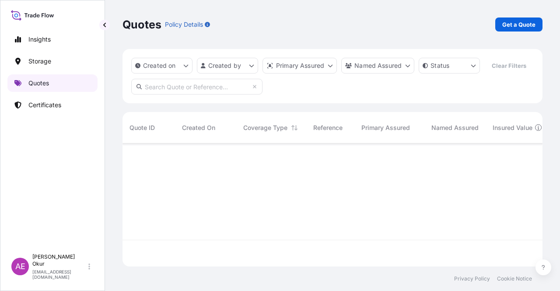
scroll to position [121, 413]
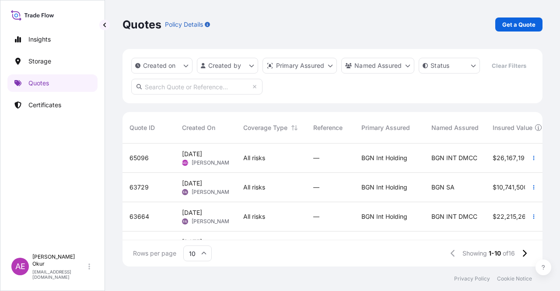
click at [232, 162] on div "[DATE] AEO Alp [PERSON_NAME]" at bounding box center [205, 158] width 61 height 29
select select "Ocean Vessel"
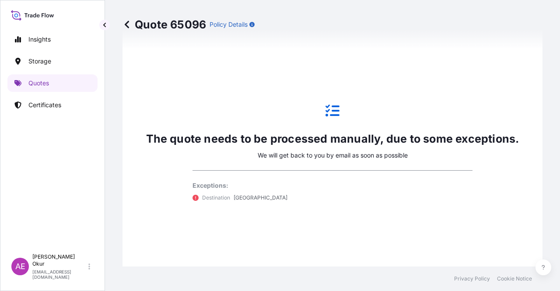
scroll to position [343, 0]
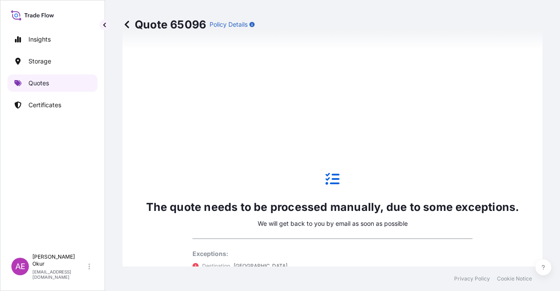
click at [54, 77] on link "Quotes" at bounding box center [52, 83] width 90 height 18
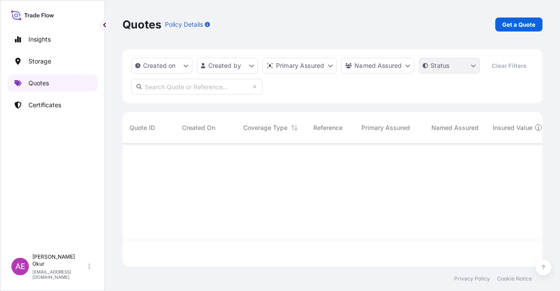
scroll to position [121, 413]
click at [525, 23] on p "Get a Quote" at bounding box center [518, 24] width 33 height 9
select select "Ocean Vessel"
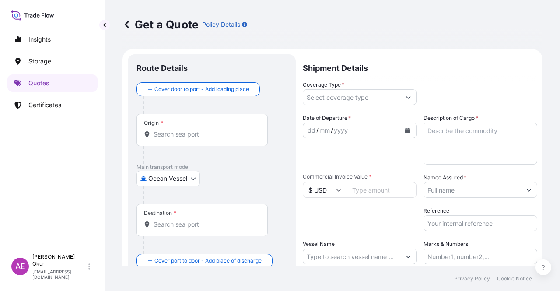
scroll to position [14, 0]
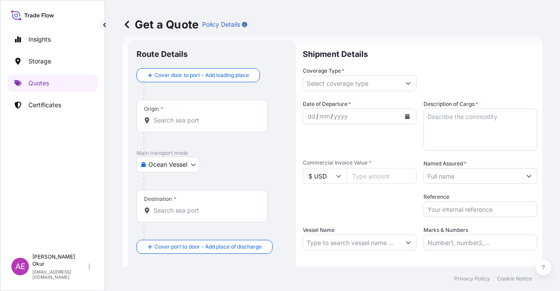
click at [198, 127] on div "Origin *" at bounding box center [202, 116] width 131 height 32
click at [198, 125] on input "Origin *" at bounding box center [205, 120] width 103 height 9
paste input "VASSILIKO"
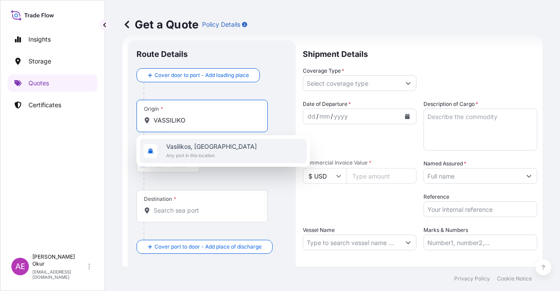
click at [207, 151] on span "Vasilikos, [GEOGRAPHIC_DATA]" at bounding box center [211, 146] width 91 height 9
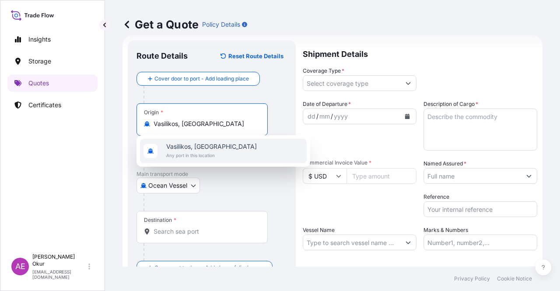
type input "Vasilikos, [GEOGRAPHIC_DATA]"
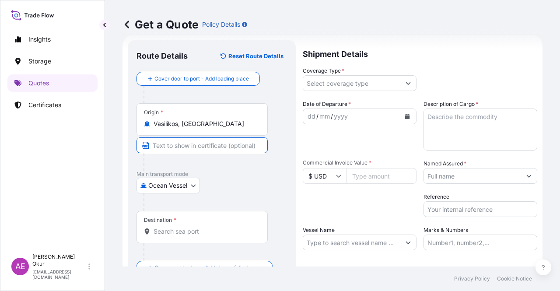
click at [204, 140] on input "Text to appear on certificate" at bounding box center [202, 145] width 131 height 16
paste input "VASSILIKO"
type input "VASSILIKO / [GEOGRAPHIC_DATA]"
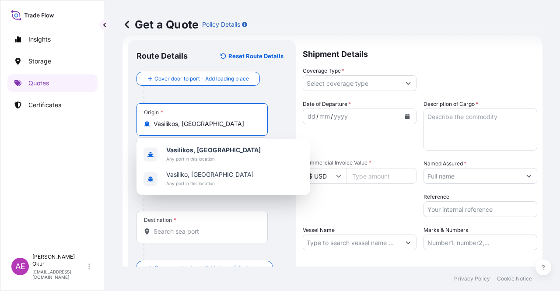
drag, startPoint x: 208, startPoint y: 124, endPoint x: 74, endPoint y: 121, distance: 134.8
click at [76, 122] on div "Insights Storage Quotes Certificates AE Alp Eren Okur [EMAIL_ADDRESS][DOMAIN_NA…" at bounding box center [280, 145] width 560 height 291
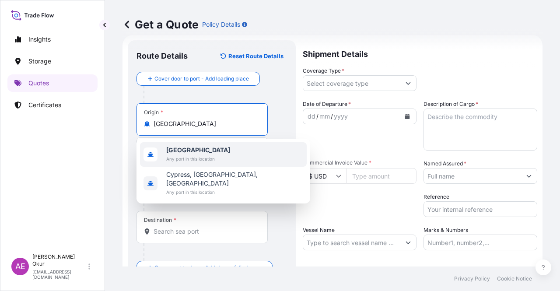
click at [202, 157] on span "Any port in this location" at bounding box center [198, 159] width 64 height 9
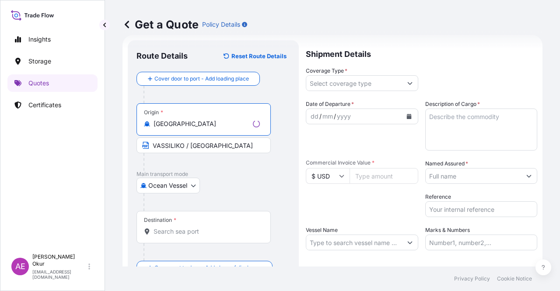
type input "[GEOGRAPHIC_DATA]"
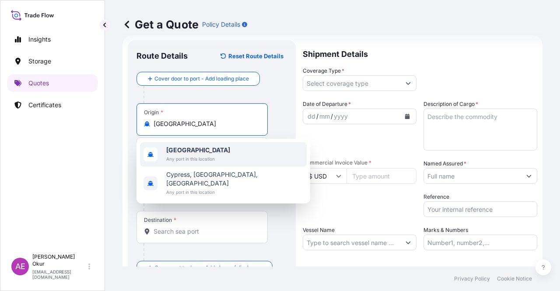
click at [186, 155] on span "Any port in this location" at bounding box center [198, 159] width 64 height 9
click at [209, 157] on span "Any port in this location" at bounding box center [198, 159] width 64 height 9
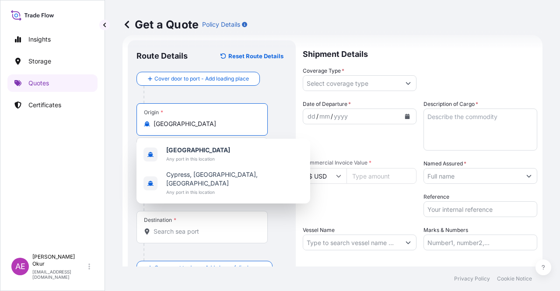
click at [175, 239] on div "Destination *" at bounding box center [202, 227] width 131 height 32
click at [175, 236] on input "Destination *" at bounding box center [205, 231] width 103 height 9
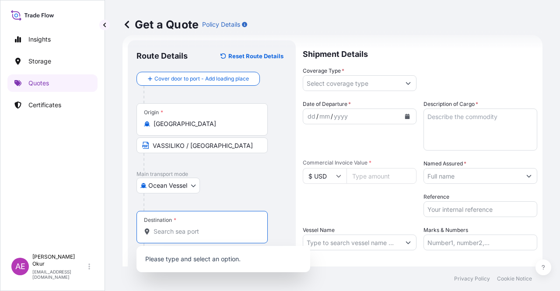
paste input "[GEOGRAPHIC_DATA]"
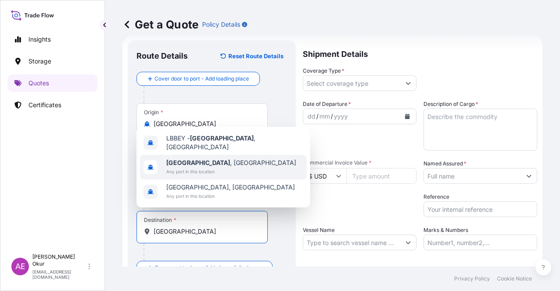
click at [204, 171] on span "Any port in this location" at bounding box center [231, 171] width 130 height 9
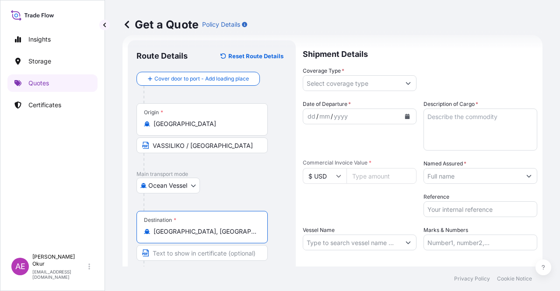
type input "[GEOGRAPHIC_DATA], [GEOGRAPHIC_DATA]"
click at [183, 258] on input "Text to appear on certificate" at bounding box center [202, 253] width 131 height 16
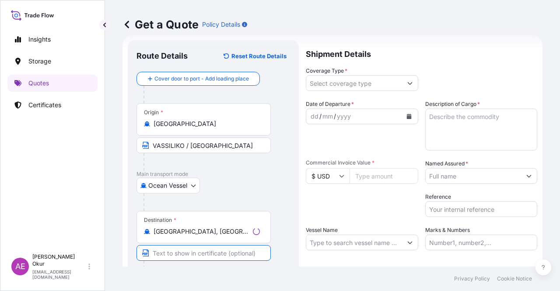
paste input "[GEOGRAPHIC_DATA]"
paste input "LEBONAN"
type input "[GEOGRAPHIC_DATA] / [GEOGRAPHIC_DATA]"
click at [374, 85] on input "Coverage Type *" at bounding box center [351, 83] width 97 height 16
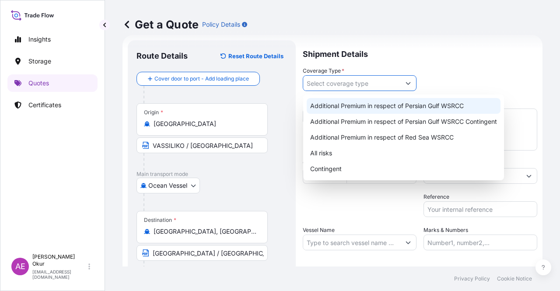
click at [370, 106] on div "Additional Premium in respect of Persian Gulf WSRCC" at bounding box center [404, 106] width 194 height 16
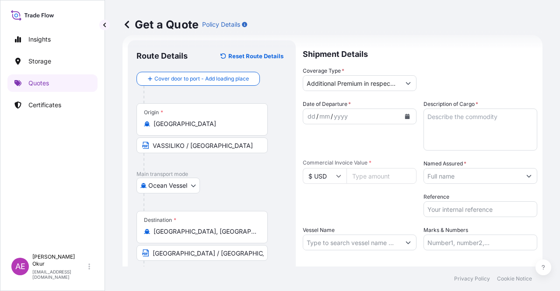
click at [400, 95] on div "Shipment Details Coverage Type * Additional Premium in respect of Persian Gulf …" at bounding box center [420, 177] width 235 height 275
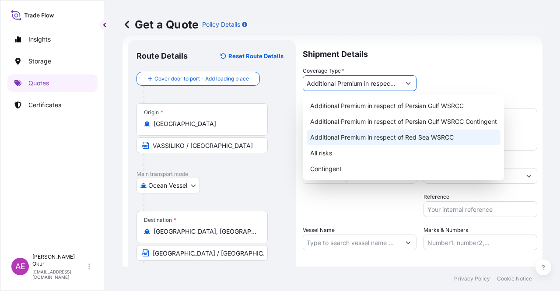
click at [400, 88] on button "Show suggestions" at bounding box center [408, 83] width 16 height 16
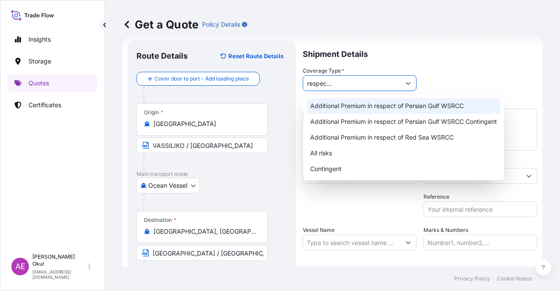
click at [390, 108] on div "Additional Premium in respect of Persian Gulf WSRCC" at bounding box center [404, 106] width 194 height 16
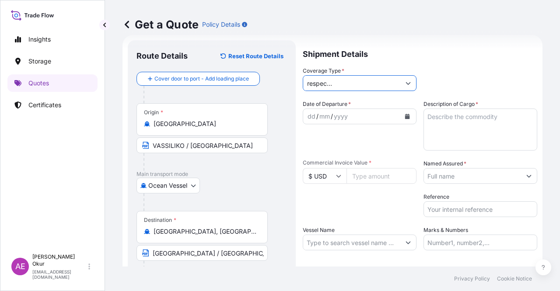
click at [390, 80] on input "Additional Premium in respect of Persian Gulf WSRCC" at bounding box center [351, 83] width 97 height 16
click at [415, 75] on div "Coverage Type * Additional Premium in respect of Persian Gulf WSRCC" at bounding box center [420, 79] width 235 height 25
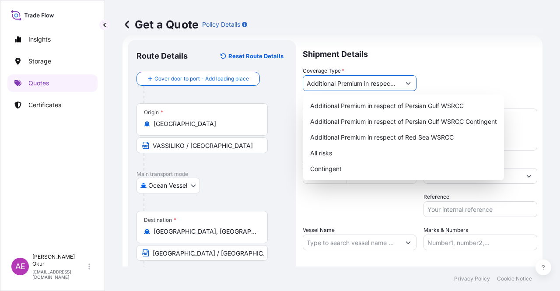
click at [404, 88] on button "Show suggestions" at bounding box center [408, 83] width 16 height 16
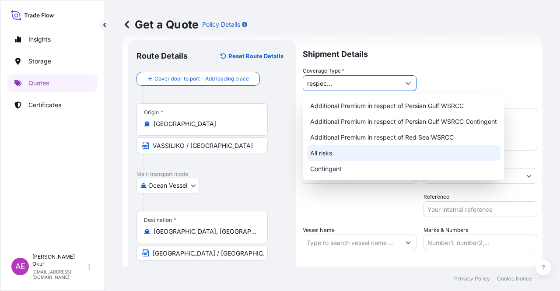
click at [350, 152] on div "All risks" at bounding box center [404, 153] width 194 height 16
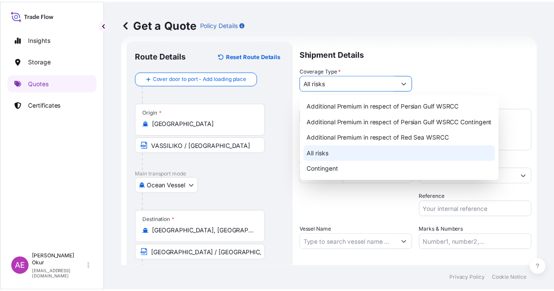
scroll to position [0, 0]
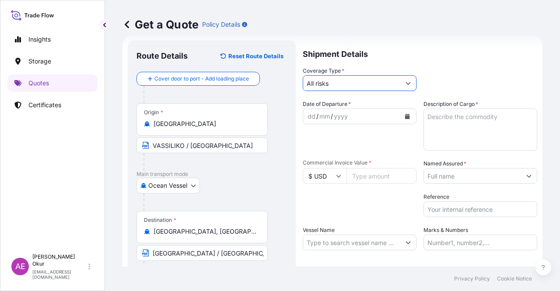
click at [396, 74] on div "Coverage Type * All risks" at bounding box center [360, 79] width 114 height 25
click at [400, 83] on button "Show suggestions" at bounding box center [408, 83] width 16 height 16
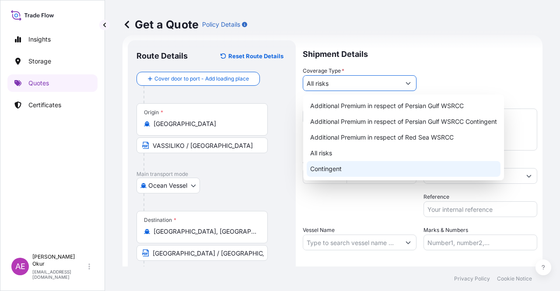
click at [351, 162] on div "Contingent" at bounding box center [404, 169] width 194 height 16
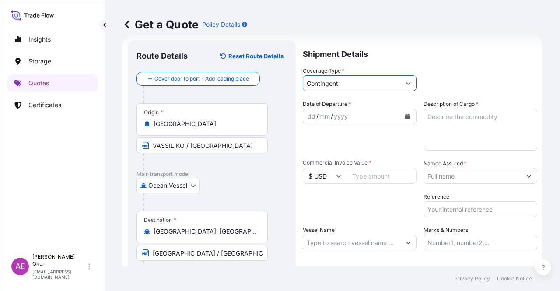
click at [354, 75] on div "Coverage Type * Contingent" at bounding box center [360, 79] width 114 height 25
click at [408, 85] on button "Show suggestions" at bounding box center [408, 83] width 16 height 16
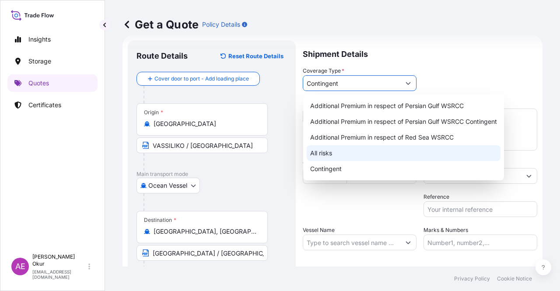
click at [325, 152] on div "All risks" at bounding box center [404, 153] width 194 height 16
type input "All risks"
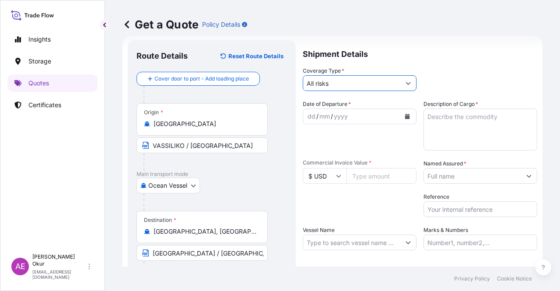
click at [317, 114] on div "/" at bounding box center [317, 116] width 2 height 11
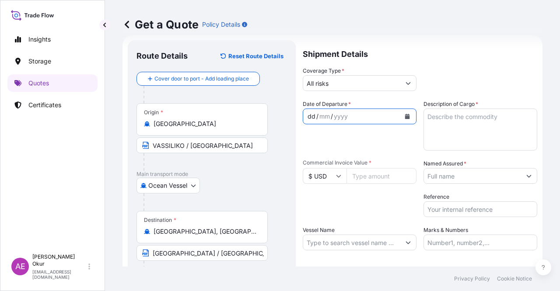
click at [307, 117] on div "dd" at bounding box center [312, 116] width 10 height 11
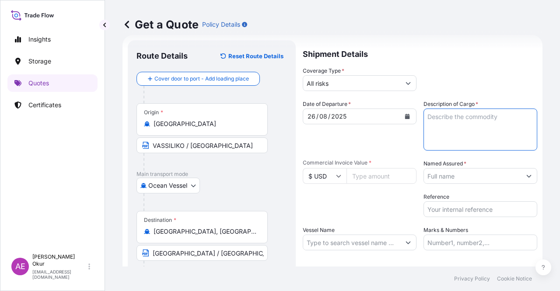
click at [444, 114] on textarea "Description of Cargo *" at bounding box center [481, 130] width 114 height 42
paste textarea "GASOLINE 95"
type textarea "GASOLINE 95"
click at [383, 174] on input "Commercial Invoice Value *" at bounding box center [382, 176] width 70 height 16
paste input "23943674.36"
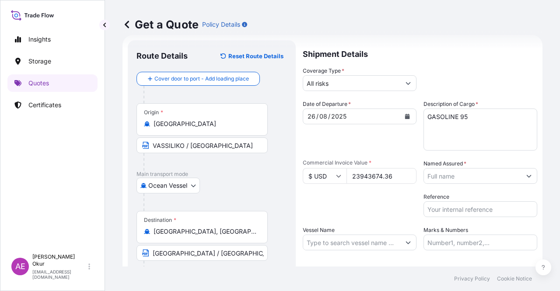
type input "23943674.36"
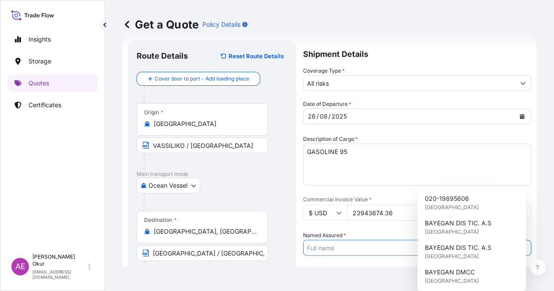
click at [494, 240] on input "Named Assured *" at bounding box center [408, 248] width 211 height 16
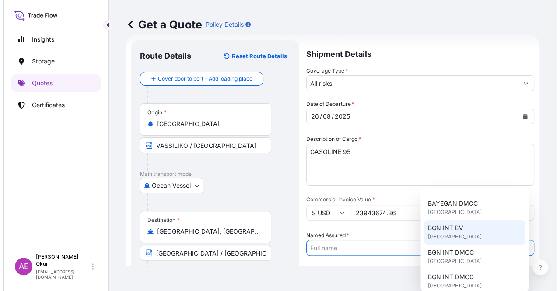
scroll to position [88, 0]
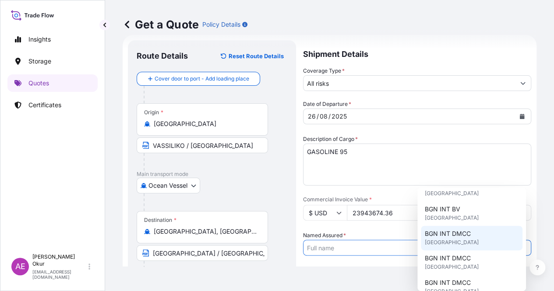
click at [467, 232] on span "BGN INT DMCC" at bounding box center [447, 233] width 46 height 9
type input "BGN INT DMCC"
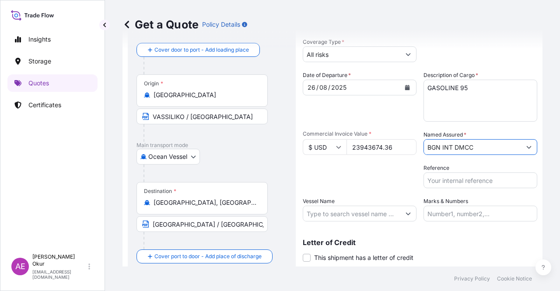
scroll to position [68, 0]
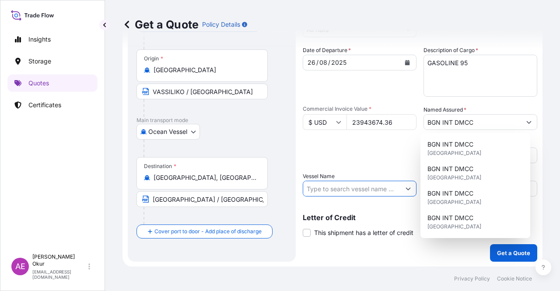
click at [359, 187] on input "Vessel Name" at bounding box center [351, 189] width 97 height 16
paste input "ELANDRA MELODY"
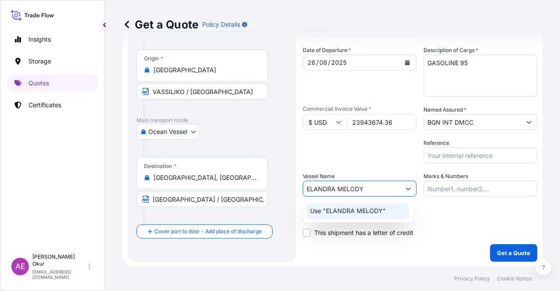
click at [367, 208] on p "Use "ELANDRA MELODY"" at bounding box center [348, 211] width 76 height 9
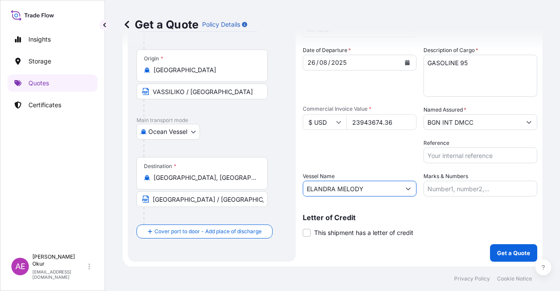
type input "ELANDRA MELODY"
click at [498, 192] on input "Marks & Numbers" at bounding box center [481, 189] width 114 height 16
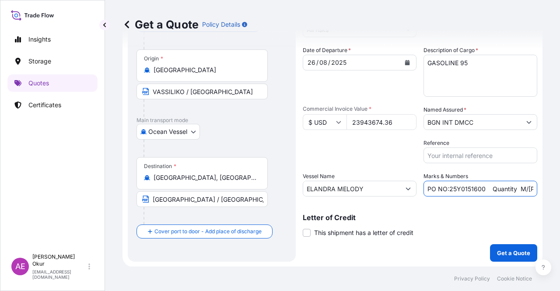
drag, startPoint x: 488, startPoint y: 190, endPoint x: 139, endPoint y: 190, distance: 348.4
click at [139, 190] on form "Route Details Reset Route Details Cover door to port - Add loading place Place …" at bounding box center [333, 124] width 420 height 286
drag, startPoint x: 477, startPoint y: 188, endPoint x: 497, endPoint y: 189, distance: 20.1
click at [497, 189] on input "Quantity M/[PERSON_NAME]: 26,000 Premium: USD 3,37" at bounding box center [481, 189] width 114 height 16
paste input "30.034,187"
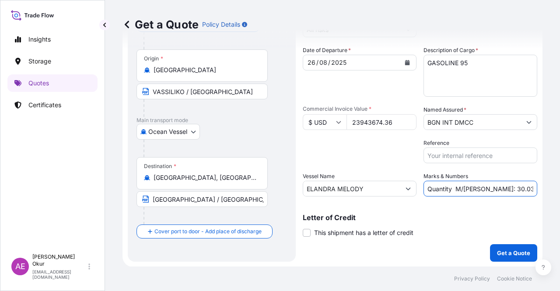
scroll to position [0, 42]
drag, startPoint x: 509, startPoint y: 189, endPoint x: 560, endPoint y: 188, distance: 50.4
click at [560, 188] on div "Get a Quote Policy Details Route Details Reset Route Details Cover door to port…" at bounding box center [332, 133] width 455 height 267
click at [515, 190] on input "Quantity M/[PERSON_NAME]: 30.034,187 Premium: USD 3,37" at bounding box center [481, 189] width 114 height 16
drag, startPoint x: 514, startPoint y: 189, endPoint x: 552, endPoint y: 189, distance: 38.5
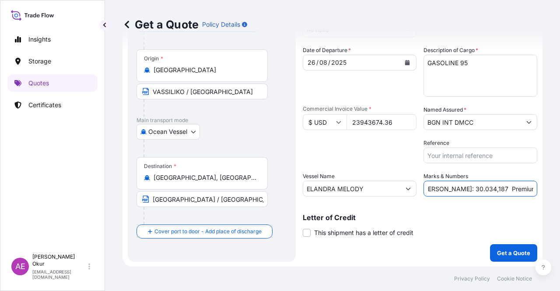
click at [552, 189] on div "Get a Quote Policy Details Route Details Reset Route Details Cover door to port…" at bounding box center [332, 133] width 455 height 267
paste input "2.633,80"
type input "Quantity M/[PERSON_NAME]: 30.034,187 Premium: USD 2.633,80"
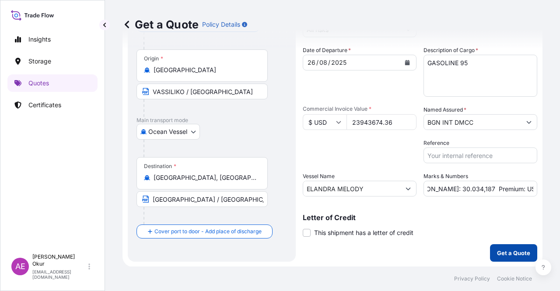
scroll to position [0, 0]
click at [501, 253] on p "Get a Quote" at bounding box center [513, 253] width 33 height 9
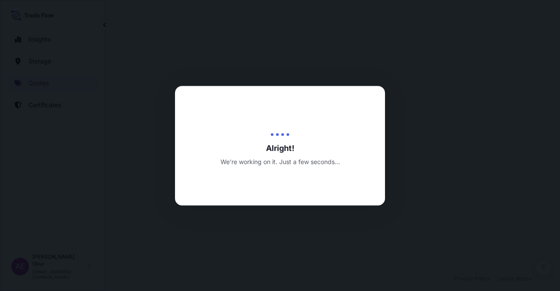
select select "Ocean Vessel"
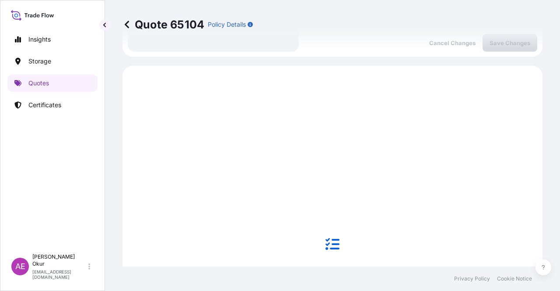
scroll to position [299, 0]
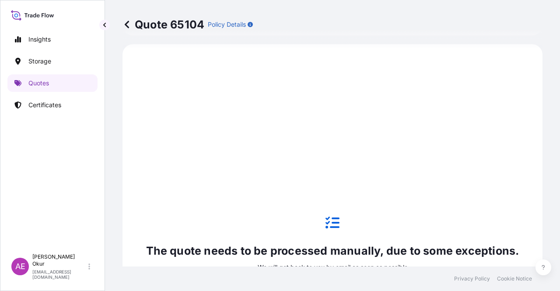
click at [59, 84] on link "Quotes" at bounding box center [52, 83] width 90 height 18
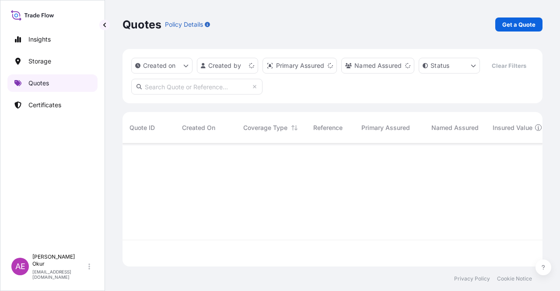
scroll to position [121, 413]
click at [524, 18] on link "Get a Quote" at bounding box center [518, 25] width 47 height 14
select select "Ocean Vessel"
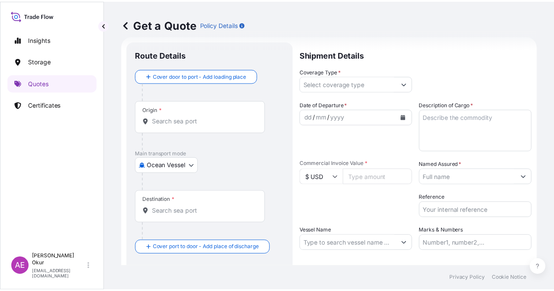
scroll to position [14, 0]
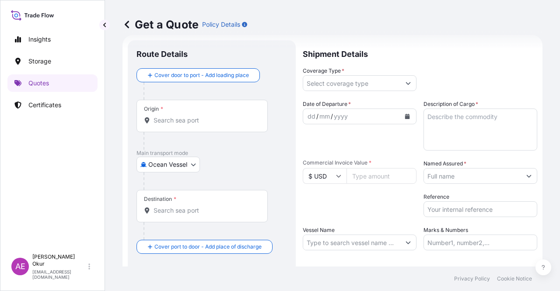
click at [213, 113] on div "Origin *" at bounding box center [202, 116] width 131 height 32
click at [213, 116] on input "Origin *" at bounding box center [205, 120] width 103 height 9
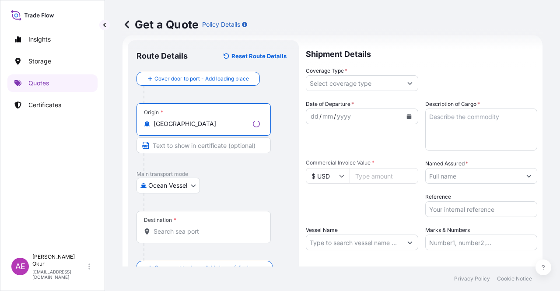
type input "[GEOGRAPHIC_DATA]"
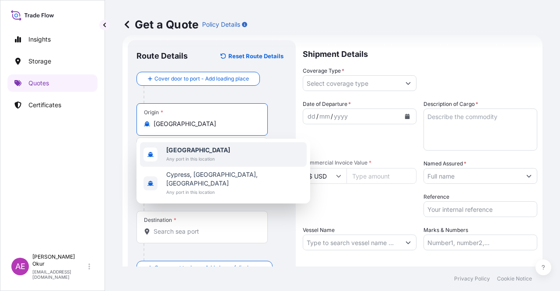
click at [190, 143] on div "[GEOGRAPHIC_DATA] Any port in this location" at bounding box center [223, 154] width 167 height 25
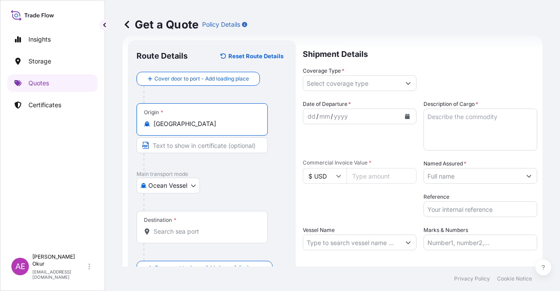
click at [192, 147] on input "Text to appear on certificate" at bounding box center [202, 145] width 131 height 16
paste input "VASSILIKO"
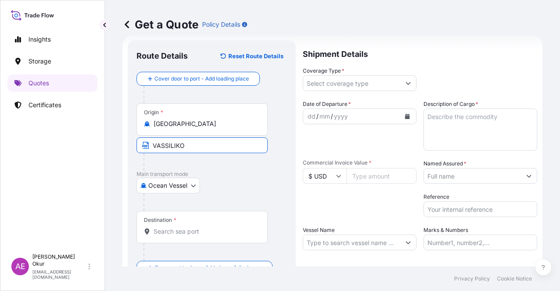
type input "VASSILIKO / [GEOGRAPHIC_DATA]"
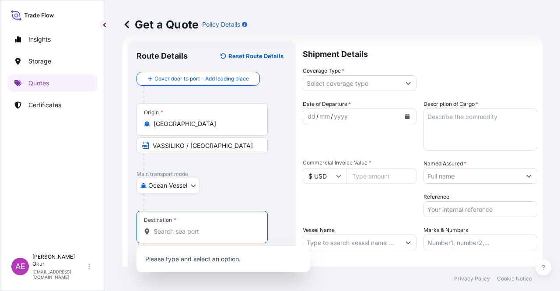
click at [194, 234] on input "Destination *" at bounding box center [205, 231] width 103 height 9
paste input "[GEOGRAPHIC_DATA]"
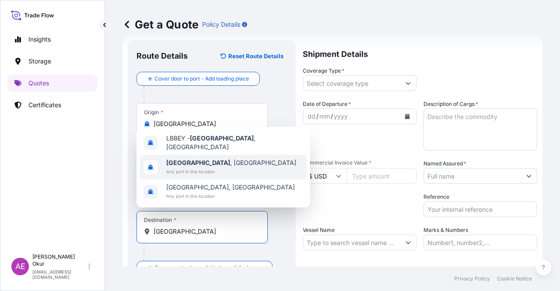
click at [218, 163] on div "[GEOGRAPHIC_DATA] , [GEOGRAPHIC_DATA] Any port in this location" at bounding box center [223, 167] width 167 height 25
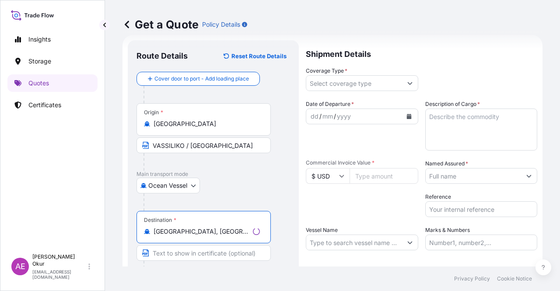
type input "[GEOGRAPHIC_DATA], [GEOGRAPHIC_DATA]"
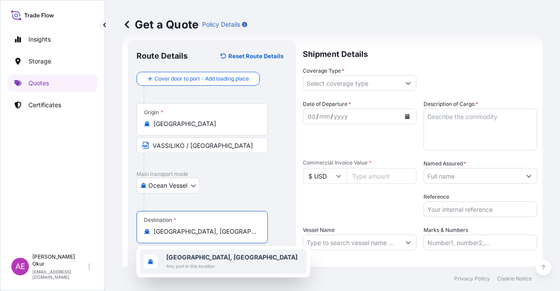
click at [213, 255] on b "[GEOGRAPHIC_DATA], [GEOGRAPHIC_DATA]" at bounding box center [231, 256] width 131 height 7
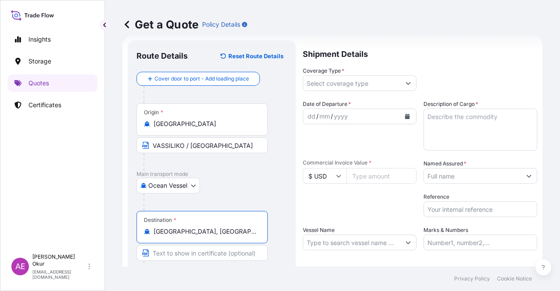
click at [202, 251] on input "Text to appear on certificate" at bounding box center [202, 253] width 131 height 16
paste input "[GEOGRAPHIC_DATA]"
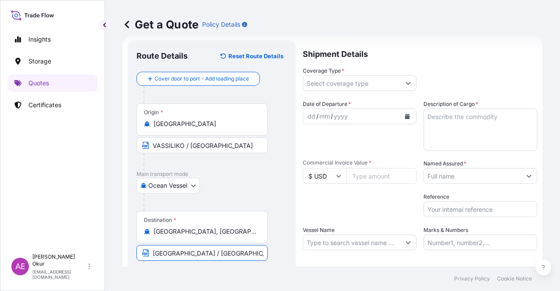
click at [194, 253] on input "[GEOGRAPHIC_DATA] / [GEOGRAPHIC_DATA]" at bounding box center [202, 253] width 131 height 16
type input "[GEOGRAPHIC_DATA] / [GEOGRAPHIC_DATA]"
drag, startPoint x: 392, startPoint y: 77, endPoint x: 389, endPoint y: 81, distance: 5.7
click at [391, 77] on input "Coverage Type *" at bounding box center [351, 83] width 97 height 16
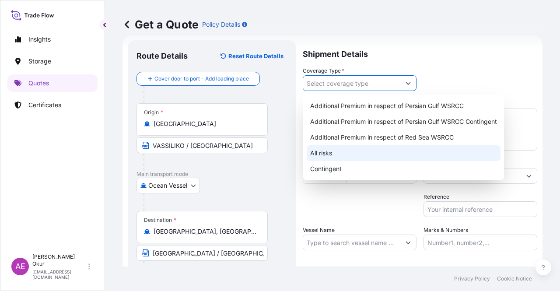
click at [330, 151] on div "All risks" at bounding box center [404, 153] width 194 height 16
type input "All risks"
click at [325, 155] on div "All risks" at bounding box center [404, 153] width 194 height 16
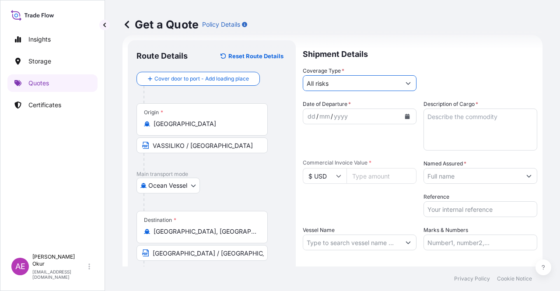
click at [308, 112] on div "dd" at bounding box center [312, 116] width 10 height 11
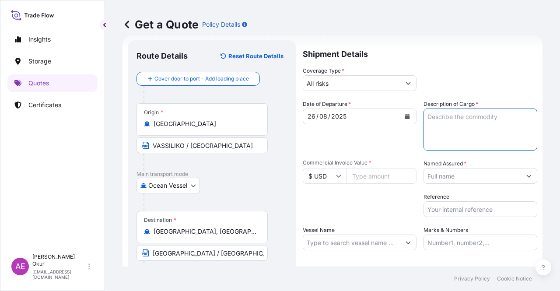
click at [443, 128] on textarea "Description of Cargo *" at bounding box center [481, 130] width 114 height 42
paste textarea "4613651,969"
type textarea "4613651,969"
click at [376, 173] on input "Commercial Invoice Value *" at bounding box center [382, 176] width 70 height 16
paste input "4613651.97"
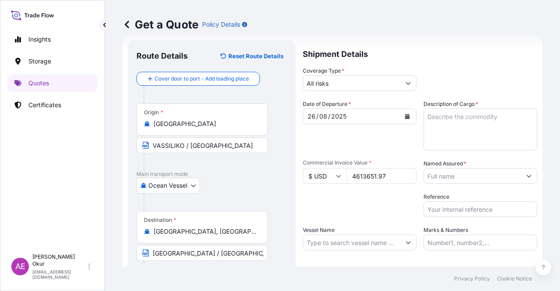
type input "4613651.97"
click at [446, 137] on textarea "Description of Cargo *" at bounding box center [481, 130] width 114 height 42
paste textarea "GASOLINE 98"
type textarea "GASOLINE 98"
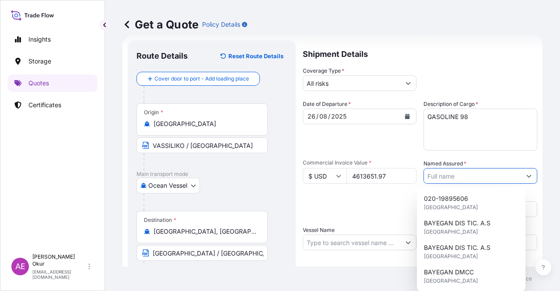
click at [478, 173] on input "Named Assured *" at bounding box center [472, 176] width 97 height 16
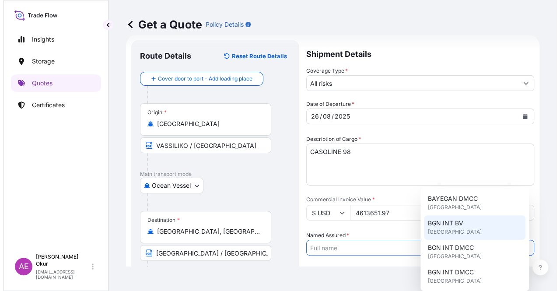
scroll to position [88, 0]
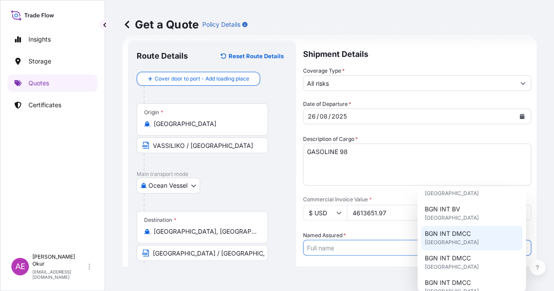
click at [453, 240] on span "[GEOGRAPHIC_DATA]" at bounding box center [451, 242] width 54 height 9
type input "BGN INT DMCC"
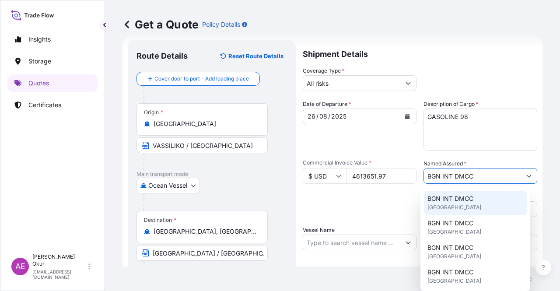
click at [455, 210] on span "[GEOGRAPHIC_DATA]" at bounding box center [455, 207] width 54 height 9
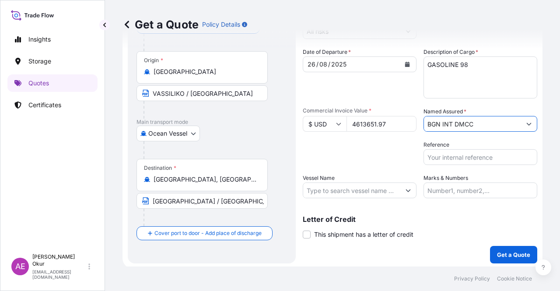
scroll to position [68, 0]
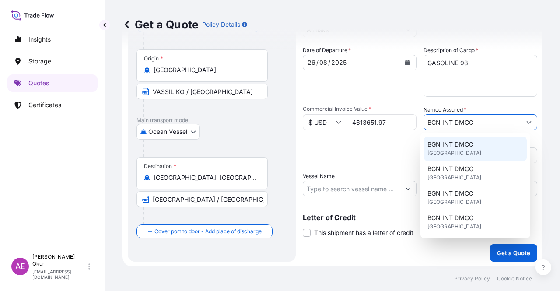
click at [455, 151] on span "[GEOGRAPHIC_DATA]" at bounding box center [455, 153] width 54 height 9
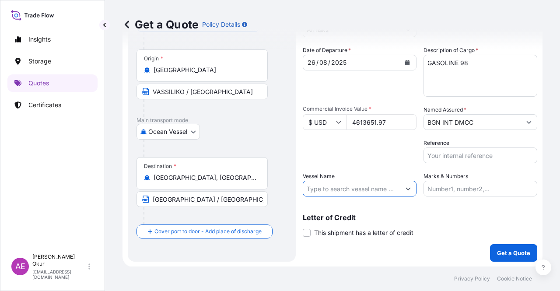
click at [309, 183] on input "Vessel Name" at bounding box center [351, 189] width 97 height 16
paste input "ELANDRA MELODY"
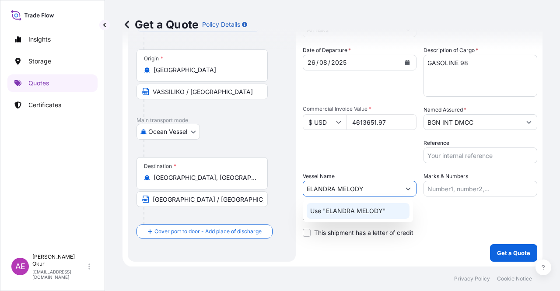
click at [336, 209] on p "Use "ELANDRA MELODY"" at bounding box center [348, 211] width 76 height 9
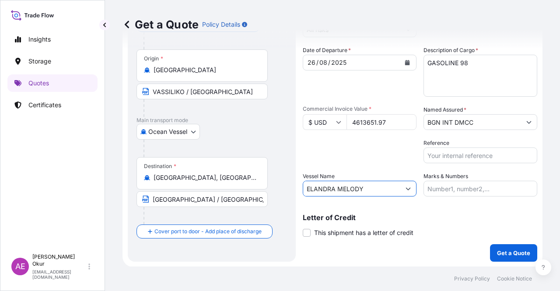
type input "ELANDRA MELODY"
click at [450, 191] on input "Marks & Numbers" at bounding box center [481, 189] width 114 height 16
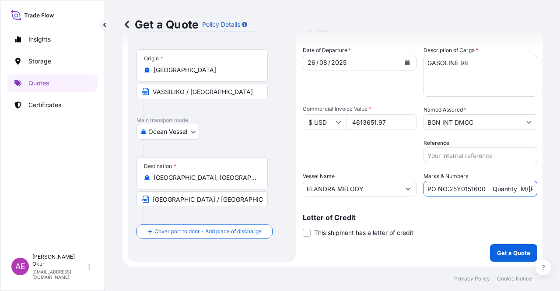
click at [483, 187] on input "PO NO:25Y0151600 Quantity M/[PERSON_NAME]: 26,000 Premium: USD 3,37" at bounding box center [481, 189] width 114 height 16
drag, startPoint x: 488, startPoint y: 189, endPoint x: 228, endPoint y: 203, distance: 260.4
click at [236, 200] on form "Route Details Reset Route Details Cover door to port - Add loading place Place …" at bounding box center [333, 124] width 420 height 286
drag, startPoint x: 479, startPoint y: 187, endPoint x: 496, endPoint y: 189, distance: 17.2
click at [496, 189] on input "Quantity M/[PERSON_NAME]: 26,000 Premium: USD 3,37" at bounding box center [481, 189] width 114 height 16
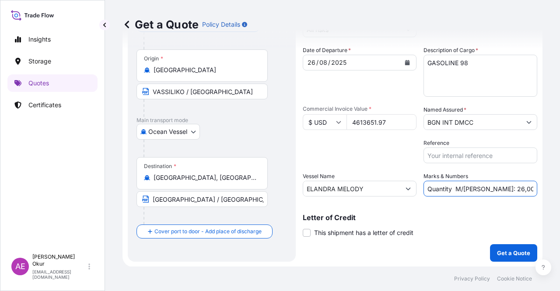
paste input "5.512,702"
drag, startPoint x: 511, startPoint y: 190, endPoint x: 560, endPoint y: 189, distance: 48.6
click at [560, 189] on div "Get a Quote Policy Details Route Details Reset Route Details Cover door to port…" at bounding box center [332, 133] width 455 height 267
click at [481, 186] on input "Quantity M/[PERSON_NAME]: 5.512,702 Premium: USD 3,37" at bounding box center [481, 189] width 114 height 16
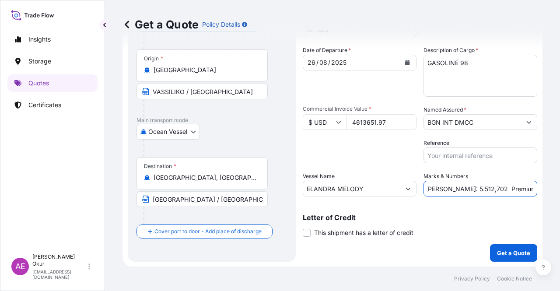
click at [514, 187] on input "Quantity M/[PERSON_NAME]: 5.512,702 Premium: USD 3,37" at bounding box center [481, 189] width 114 height 16
drag, startPoint x: 515, startPoint y: 187, endPoint x: 559, endPoint y: 188, distance: 44.7
click at [556, 188] on div "Get a Quote Policy Details Route Details Reset Route Details Cover door to port…" at bounding box center [332, 133] width 455 height 267
paste input "507,50"
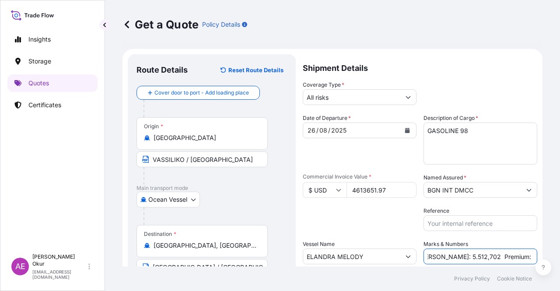
type input "Quantity M/[PERSON_NAME]: 5.512,702 Premium: USD 507,50"
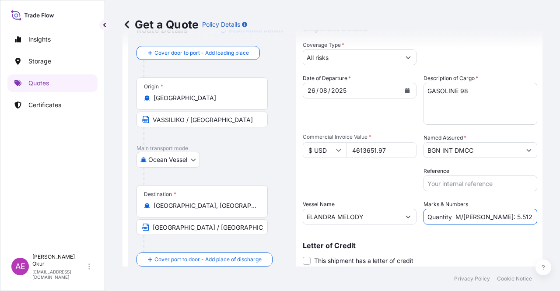
scroll to position [68, 0]
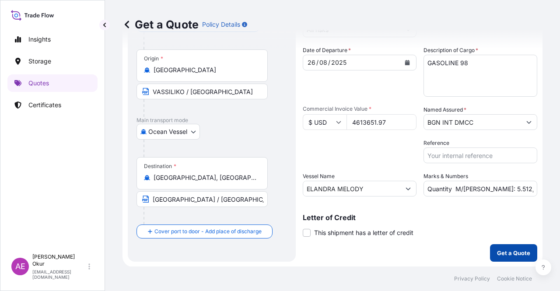
click at [497, 256] on p "Get a Quote" at bounding box center [513, 253] width 33 height 9
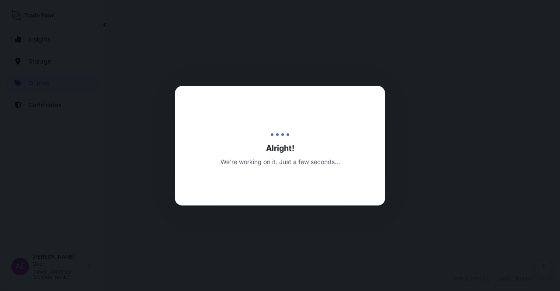
select select "Ocean Vessel"
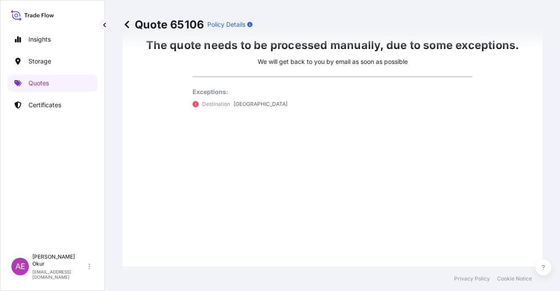
scroll to position [518, 0]
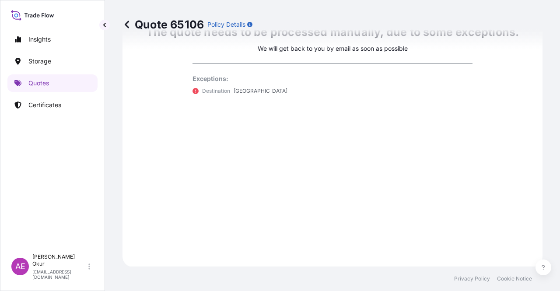
click at [46, 102] on p "Certificates" at bounding box center [44, 105] width 33 height 9
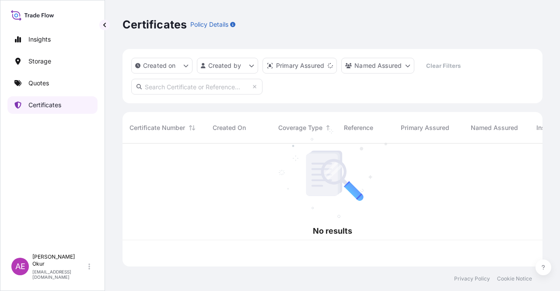
scroll to position [121, 413]
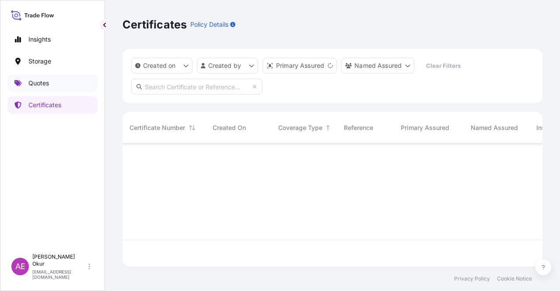
click at [50, 88] on link "Quotes" at bounding box center [52, 83] width 90 height 18
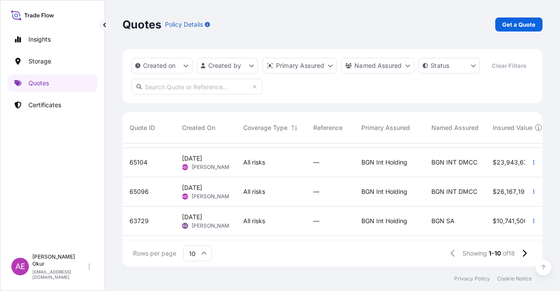
scroll to position [44, 0]
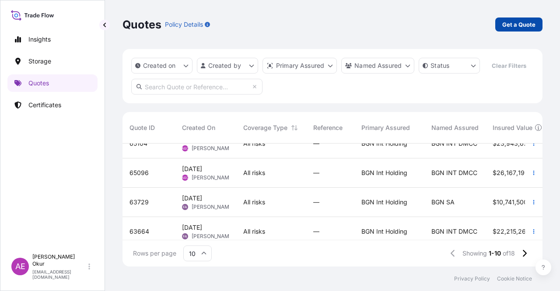
click at [529, 26] on p "Get a Quote" at bounding box center [518, 24] width 33 height 9
select select "Ocean Vessel"
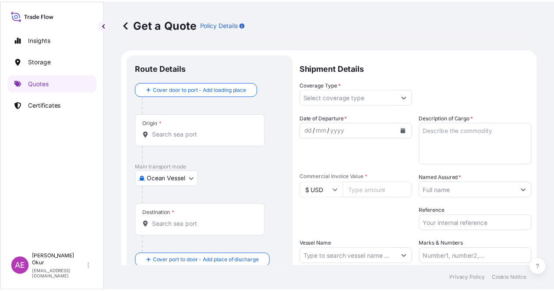
scroll to position [14, 0]
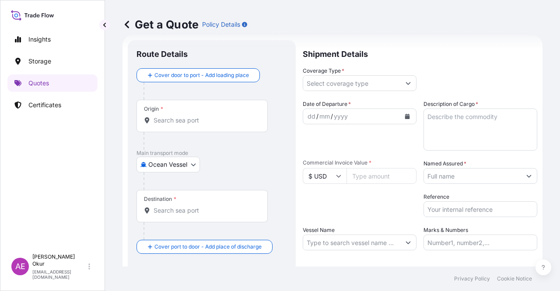
click at [180, 121] on input "Origin *" at bounding box center [205, 120] width 103 height 9
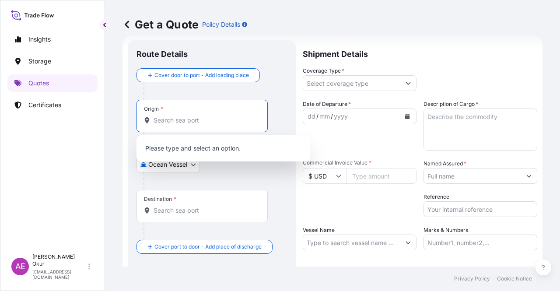
paste input "[PERSON_NAME]"
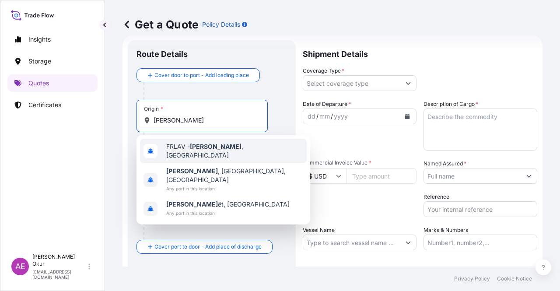
click at [214, 149] on span "FRLAV - [GEOGRAPHIC_DATA] , [GEOGRAPHIC_DATA]" at bounding box center [234, 151] width 137 height 18
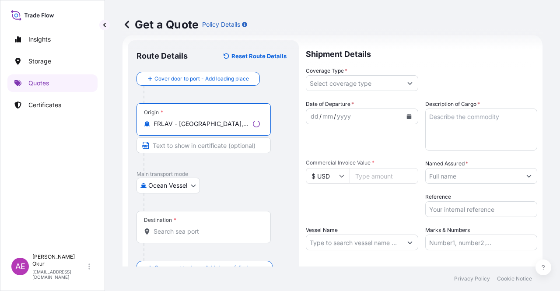
type input "FRLAV - [GEOGRAPHIC_DATA], [GEOGRAPHIC_DATA]"
click at [188, 143] on input "Text to appear on certificate" at bounding box center [204, 145] width 134 height 16
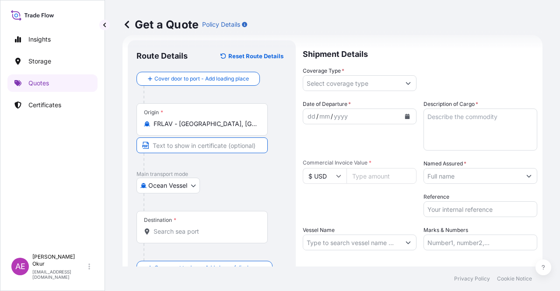
paste input "[PERSON_NAME]"
type input "[PERSON_NAME] / [GEOGRAPHIC_DATA]"
click at [196, 225] on div "Destination *" at bounding box center [202, 227] width 131 height 32
click at [196, 227] on input "Destination *" at bounding box center [205, 231] width 103 height 9
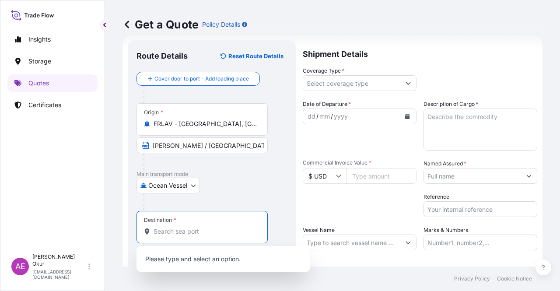
paste input "ARZEW"
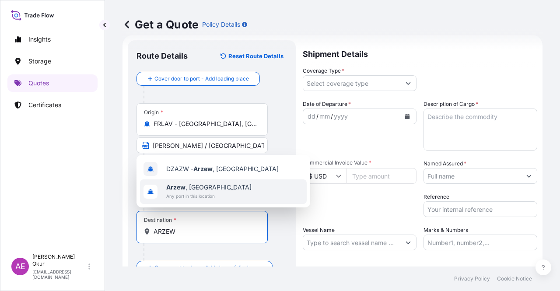
click at [225, 195] on div "[GEOGRAPHIC_DATA] , [GEOGRAPHIC_DATA] Any port in this location" at bounding box center [223, 191] width 167 height 25
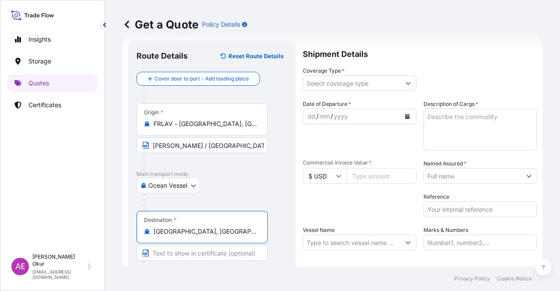
type input "[GEOGRAPHIC_DATA], [GEOGRAPHIC_DATA]"
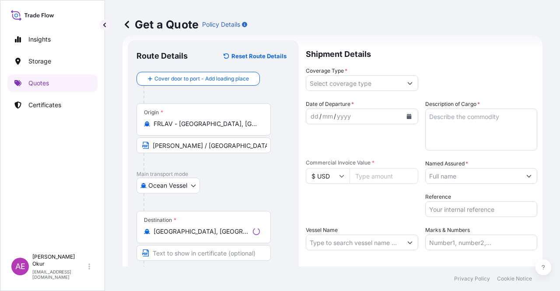
click at [186, 242] on div "Destination * [GEOGRAPHIC_DATA], [GEOGRAPHIC_DATA]" at bounding box center [204, 227] width 134 height 32
click at [186, 236] on input "[GEOGRAPHIC_DATA], [GEOGRAPHIC_DATA]" at bounding box center [202, 231] width 96 height 9
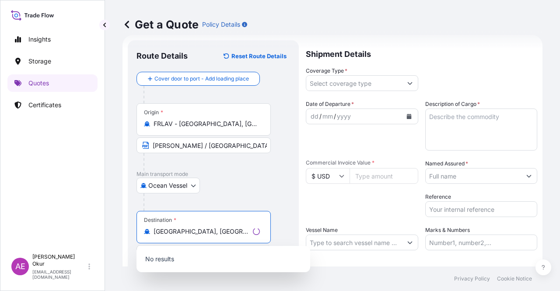
click at [186, 246] on div "No results" at bounding box center [224, 259] width 174 height 26
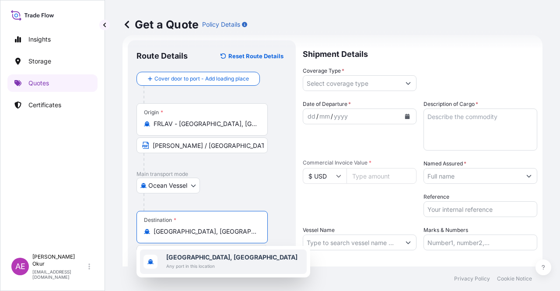
click at [201, 256] on b "[GEOGRAPHIC_DATA], [GEOGRAPHIC_DATA]" at bounding box center [231, 256] width 131 height 7
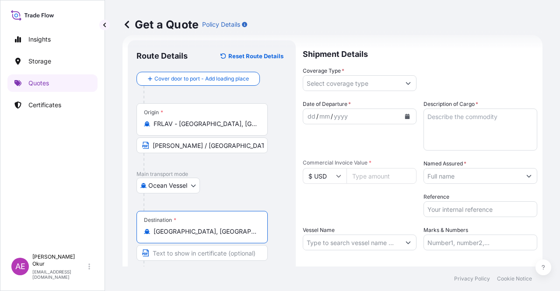
click at [195, 251] on input "Text to appear on certificate" at bounding box center [202, 253] width 131 height 16
paste input "ARZEW"
type input "ARZEW / [GEOGRAPHIC_DATA]"
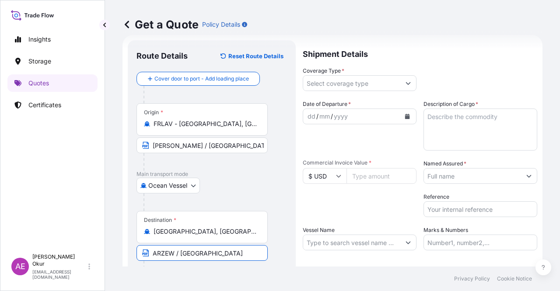
click at [328, 89] on input "Coverage Type *" at bounding box center [351, 83] width 97 height 16
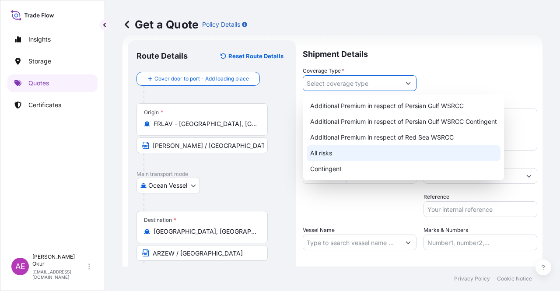
click at [331, 153] on div "All risks" at bounding box center [404, 153] width 194 height 16
type input "All risks"
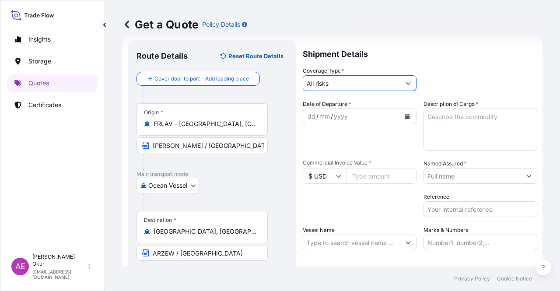
click at [307, 112] on div "dd" at bounding box center [312, 116] width 10 height 11
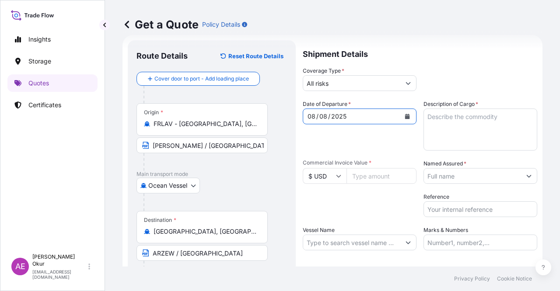
click at [354, 176] on input "Commercial Invoice Value *" at bounding box center [382, 176] width 70 height 16
paste input "25257341.86"
type input "25257341.86"
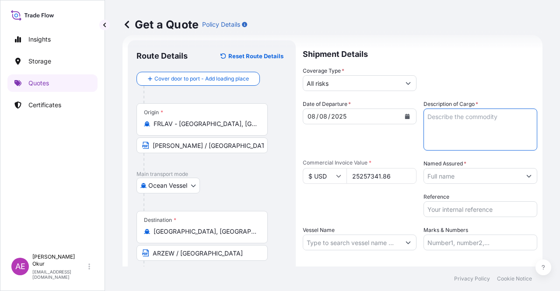
click at [455, 133] on textarea "Description of Cargo *" at bounding box center [481, 130] width 114 height 42
paste textarea "GASOIL"
type textarea "GASOIL"
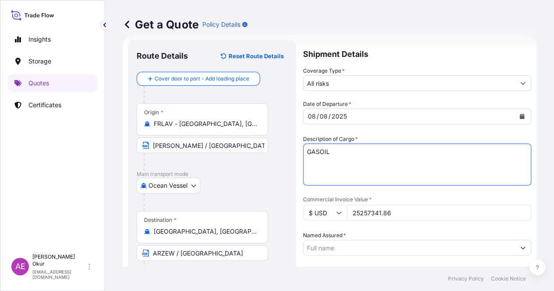
click at [451, 240] on input "Named Assured *" at bounding box center [408, 248] width 211 height 16
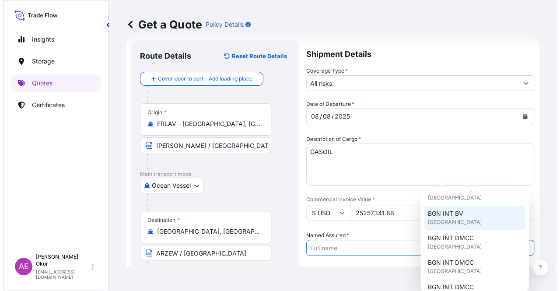
scroll to position [88, 0]
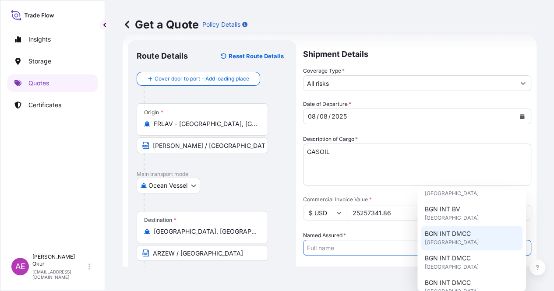
click at [470, 244] on div "BGN INT DMCC [GEOGRAPHIC_DATA]" at bounding box center [472, 238] width 102 height 25
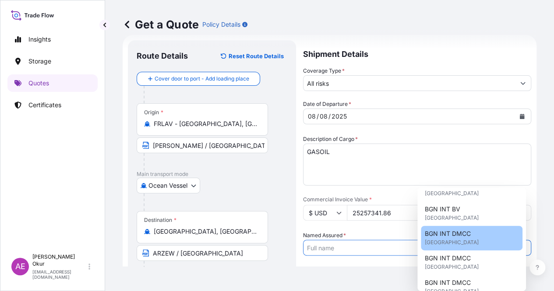
type input "BGN INT DMCC"
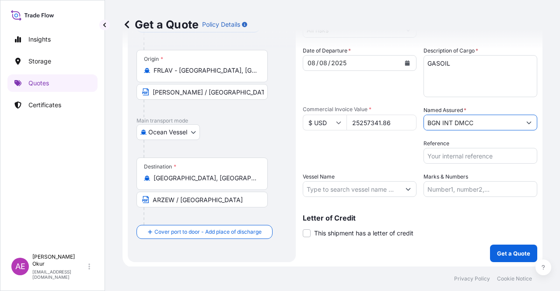
scroll to position [68, 0]
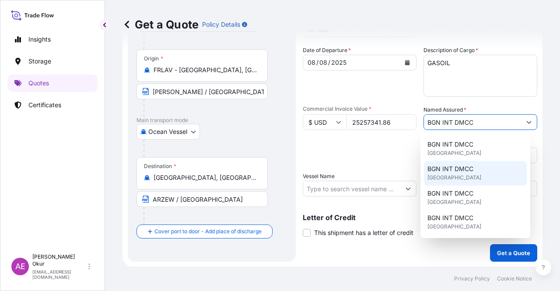
click at [464, 172] on span "BGN INT DMCC" at bounding box center [451, 169] width 46 height 9
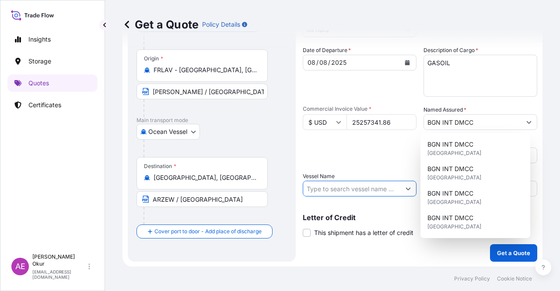
click at [376, 189] on input "Vessel Name" at bounding box center [351, 189] width 97 height 16
paste input "HISTRIA TIGER"
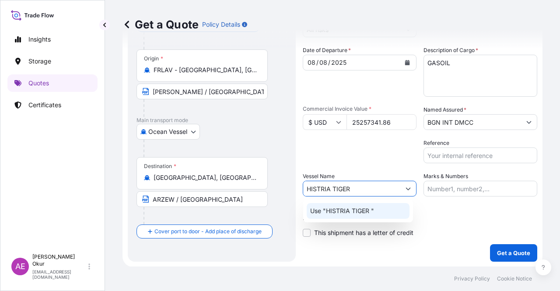
click at [363, 212] on p "Use "HISTRIA TIGER "" at bounding box center [342, 211] width 64 height 9
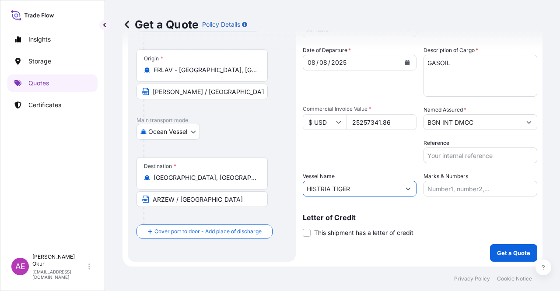
type input "HISTRIA TIGER"
click at [488, 166] on div "Date of Departure * [DATE] Cargo Category * LPG, Crude Oil, Utility Fuel, Mid D…" at bounding box center [420, 121] width 235 height 151
click at [466, 186] on input "Marks & Numbers" at bounding box center [481, 189] width 114 height 16
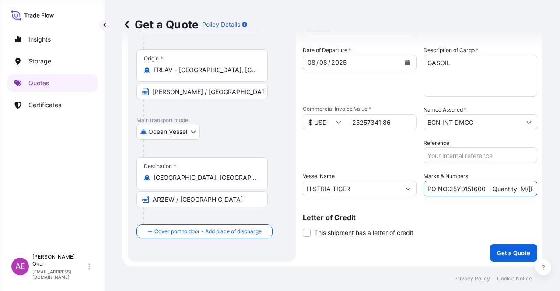
drag, startPoint x: 446, startPoint y: 189, endPoint x: 481, endPoint y: 189, distance: 35.9
click at [481, 189] on input "PO NO:25Y0151600 Quantity M/[PERSON_NAME]: 26,000 Premium: USD 3,37" at bounding box center [481, 189] width 114 height 16
paste input "98900"
drag, startPoint x: 508, startPoint y: 191, endPoint x: 546, endPoint y: 191, distance: 38.5
click at [546, 191] on div "Get a Quote Policy Details Route Details Reset Route Details Cover door to port…" at bounding box center [332, 133] width 455 height 267
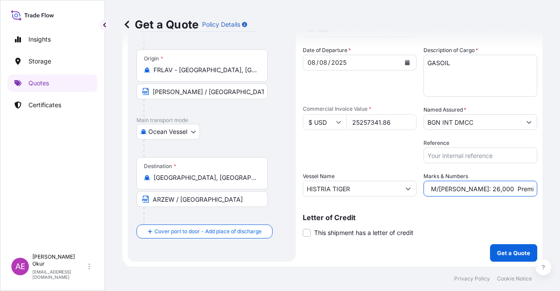
scroll to position [0, 98]
click at [489, 190] on input "PO NO:25Y0198900 Quantity M/[PERSON_NAME]: 26,000 Premium: USD 3,37" at bounding box center [481, 189] width 114 height 16
drag, startPoint x: 449, startPoint y: 187, endPoint x: 468, endPoint y: 189, distance: 19.8
click at [468, 189] on input "PO NO:25Y0198900 Quantity M/[PERSON_NAME]: 26,000 Premium: USD 3,37" at bounding box center [481, 189] width 114 height 16
click at [450, 187] on input "PO NO:25Y0198900 Quantity M/[PERSON_NAME]: 26,000 Premium: USD 3,37" at bounding box center [481, 189] width 114 height 16
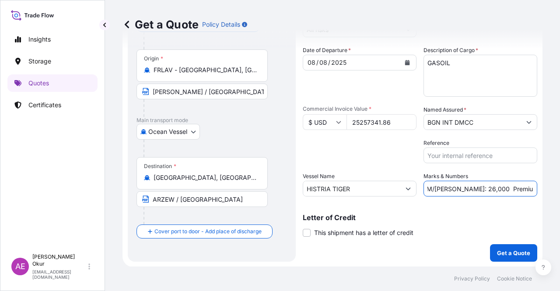
drag, startPoint x: 448, startPoint y: 187, endPoint x: 465, endPoint y: 188, distance: 17.1
click at [465, 188] on input "PO NO:25Y0198900 Quantity M/[PERSON_NAME]: 26,000 Premium: USD 3,37" at bounding box center [481, 189] width 114 height 16
paste input "32.969,179"
click at [483, 188] on input "PO NO:25Y0198900 Quantity M/[PERSON_NAME]: 32.969,1790 Premium: USD 3,37" at bounding box center [481, 189] width 114 height 16
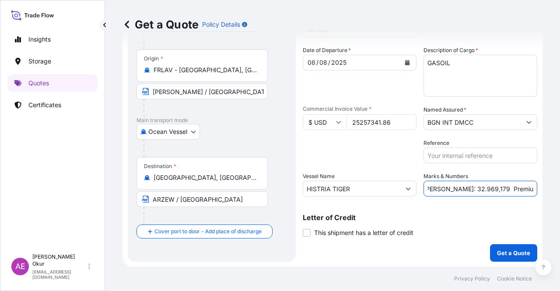
drag, startPoint x: 506, startPoint y: 191, endPoint x: 560, endPoint y: 197, distance: 54.5
click at [560, 197] on div "Get a Quote Policy Details Route Details Reset Route Details Cover door to port…" at bounding box center [332, 133] width 455 height 267
click at [512, 190] on input "PO NO:25Y0198900 Quantity M/[PERSON_NAME]: 32.969,179 Premium: USD 3,37" at bounding box center [481, 189] width 114 height 16
drag, startPoint x: 515, startPoint y: 186, endPoint x: 560, endPoint y: 190, distance: 44.8
click at [560, 190] on div "Get a Quote Policy Details Route Details Reset Route Details Cover door to port…" at bounding box center [332, 133] width 455 height 267
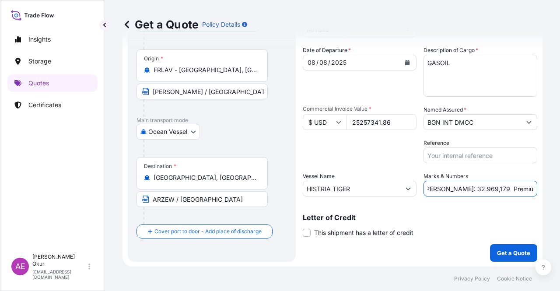
paste input "2.778,31"
type input "PO NO:25Y0198900 Quantity M/[PERSON_NAME]: 32.969,179 Premium: USD 2.778,31"
click at [506, 250] on p "Get a Quote" at bounding box center [513, 253] width 33 height 9
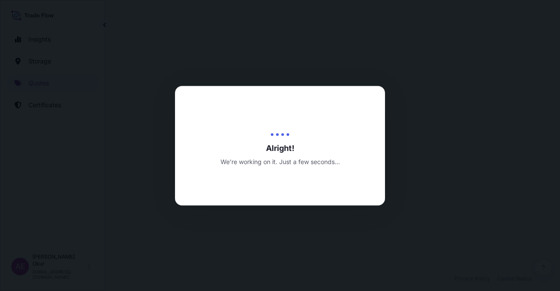
select select "Ocean Vessel"
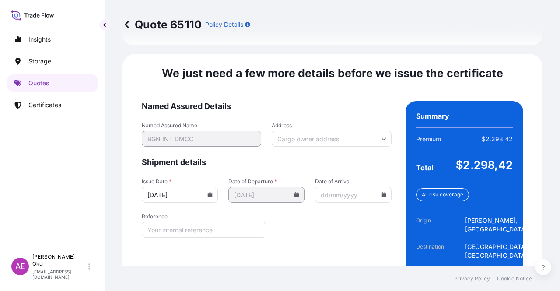
scroll to position [1101, 0]
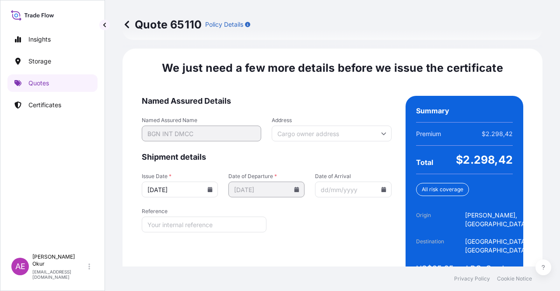
click at [364, 239] on form "Named Assured Details Named Assured Name BGN INT DMCC Address Shipment details …" at bounding box center [267, 194] width 250 height 196
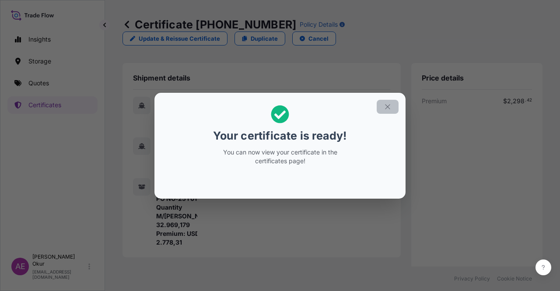
click at [390, 100] on button "button" at bounding box center [388, 107] width 22 height 14
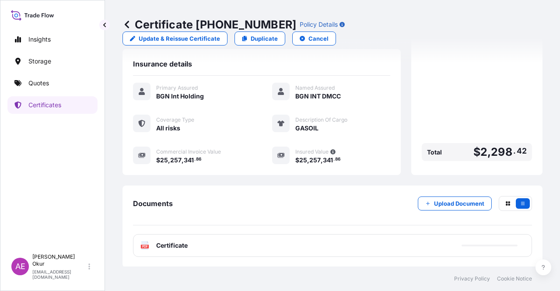
scroll to position [219, 0]
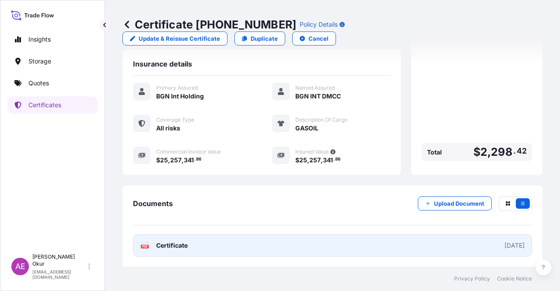
click at [185, 241] on span "Certificate" at bounding box center [172, 245] width 32 height 9
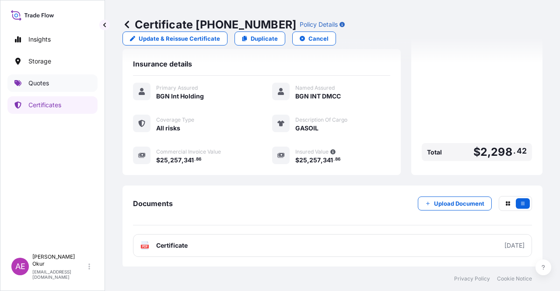
click at [41, 81] on p "Quotes" at bounding box center [38, 83] width 21 height 9
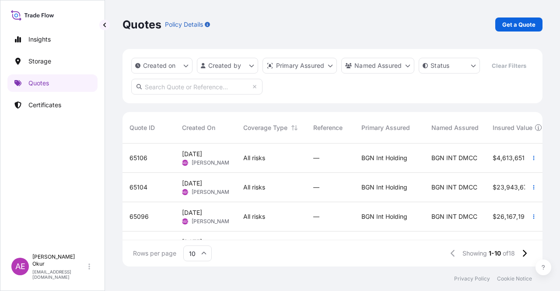
click at [244, 221] on div "All risks" at bounding box center [271, 216] width 70 height 29
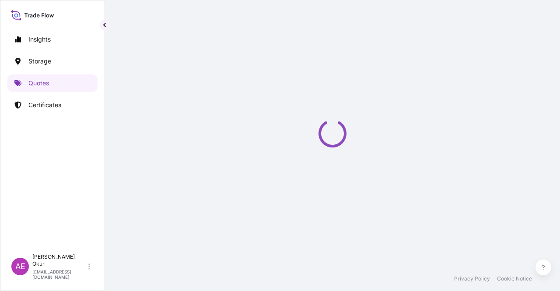
select select "Ocean Vessel"
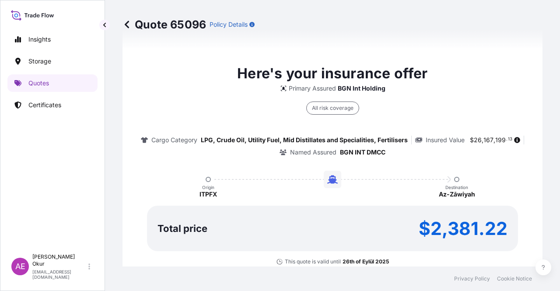
scroll to position [605, 0]
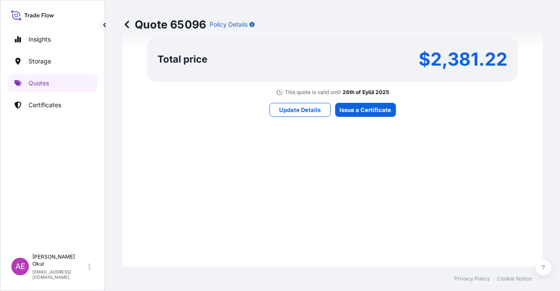
click at [351, 115] on div "Here's your insurance offer Primary Assured BGN Int Holding All risk coverage C…" at bounding box center [333, 5] width 396 height 509
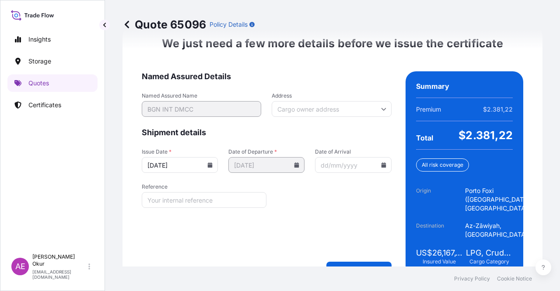
scroll to position [1136, 0]
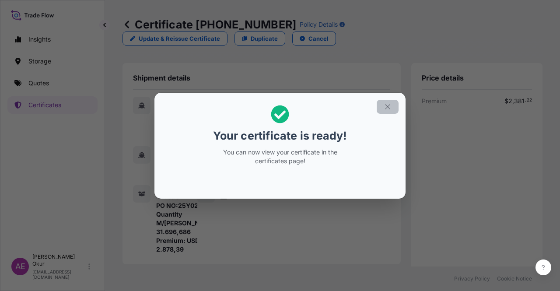
click at [391, 109] on icon "button" at bounding box center [388, 107] width 8 height 8
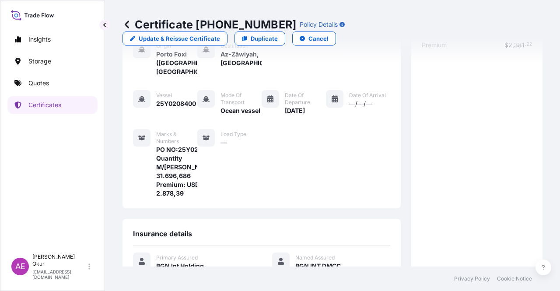
scroll to position [228, 0]
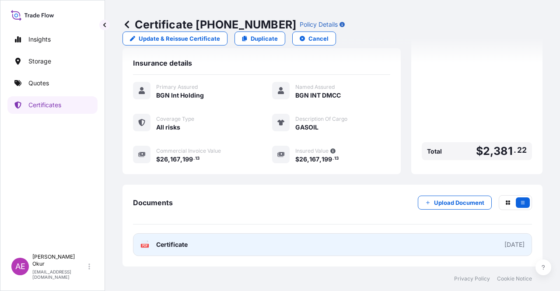
click at [166, 246] on span "Certificate" at bounding box center [172, 244] width 32 height 9
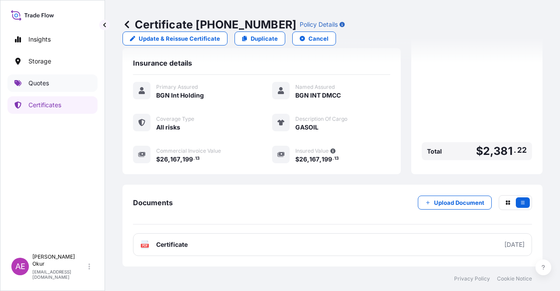
click at [62, 82] on link "Quotes" at bounding box center [52, 83] width 90 height 18
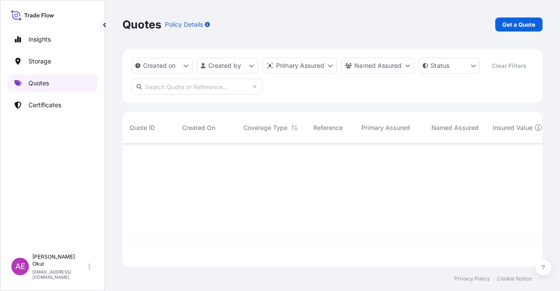
scroll to position [121, 413]
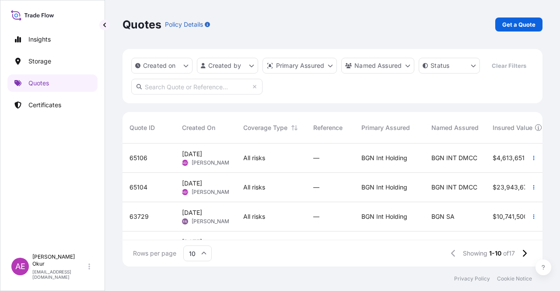
click at [262, 168] on div "All risks" at bounding box center [271, 158] width 70 height 29
select select "Ocean Vessel"
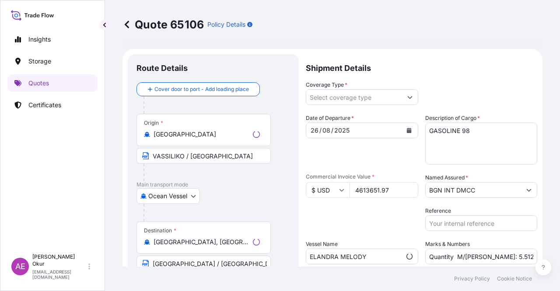
type input "All risks"
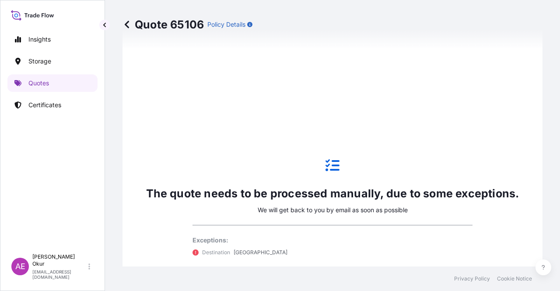
scroll to position [518, 0]
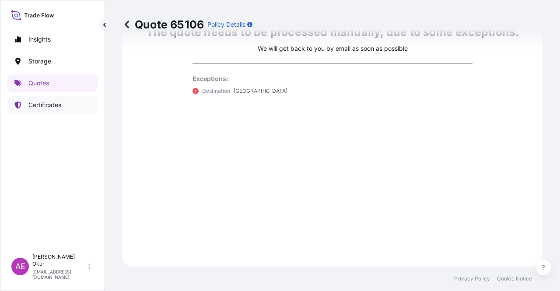
click at [52, 98] on link "Certificates" at bounding box center [52, 105] width 90 height 18
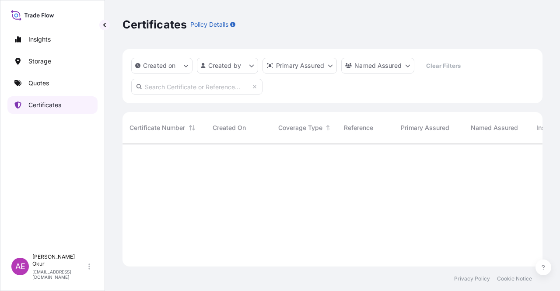
scroll to position [121, 413]
click at [51, 85] on link "Quotes" at bounding box center [52, 83] width 90 height 18
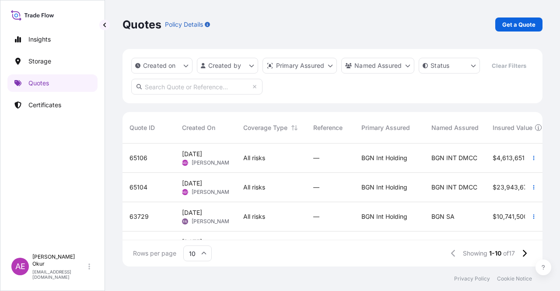
click at [213, 177] on div "[DATE] AEO Alp [PERSON_NAME]" at bounding box center [205, 187] width 61 height 29
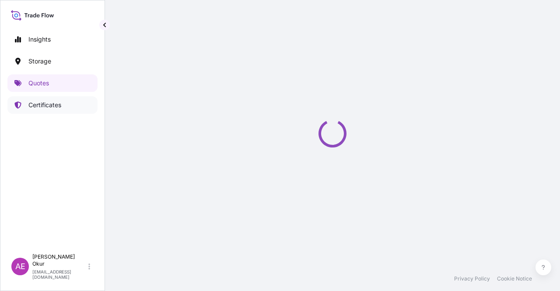
click at [50, 109] on link "Certificates" at bounding box center [52, 105] width 90 height 18
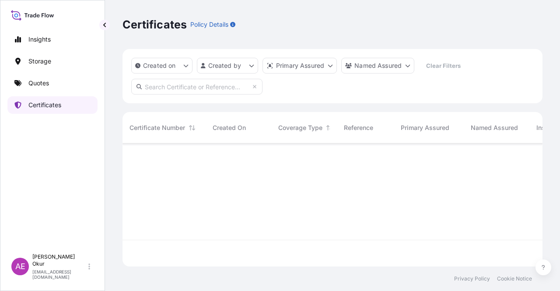
scroll to position [121, 413]
click at [57, 86] on link "Quotes" at bounding box center [52, 83] width 90 height 18
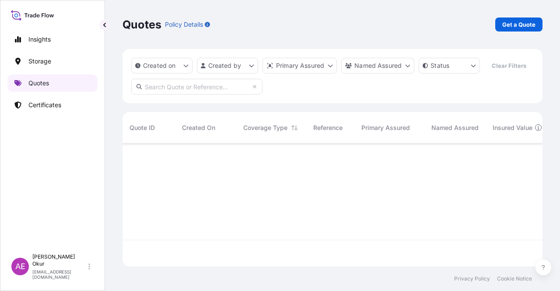
scroll to position [121, 413]
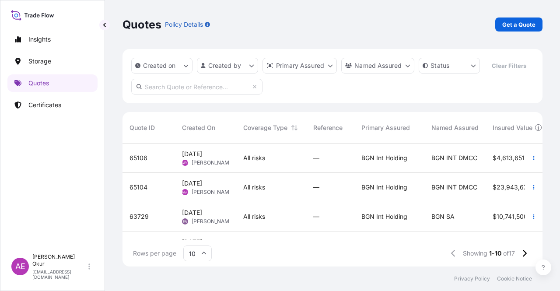
click at [211, 162] on span "[PERSON_NAME]" at bounding box center [213, 162] width 42 height 7
select select "Ocean Vessel"
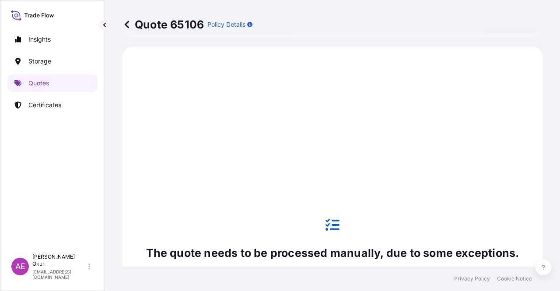
scroll to position [299, 0]
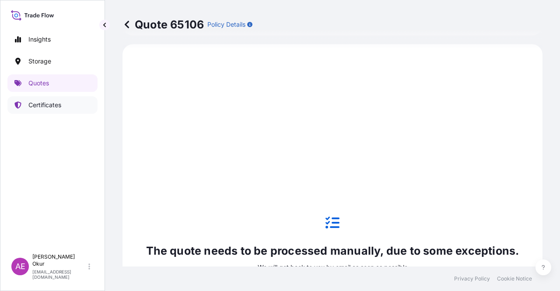
click at [49, 103] on p "Certificates" at bounding box center [44, 105] width 33 height 9
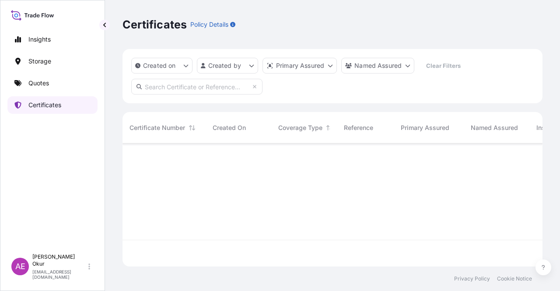
scroll to position [121, 413]
click at [48, 85] on p "Quotes" at bounding box center [38, 83] width 21 height 9
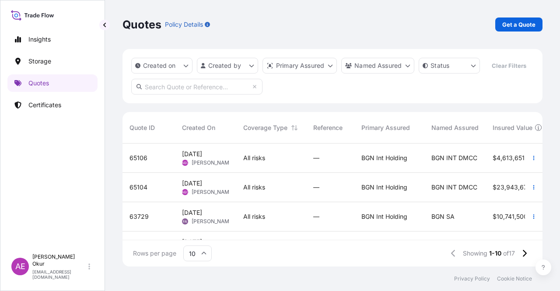
click at [214, 194] on span "[PERSON_NAME]" at bounding box center [213, 192] width 42 height 7
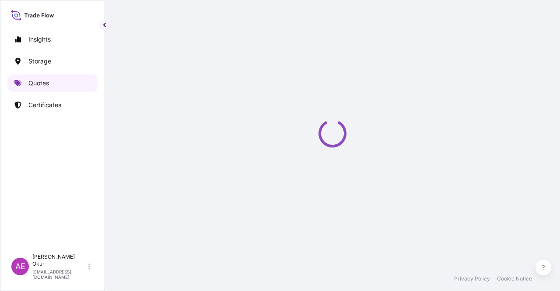
select select "Ocean Vessel"
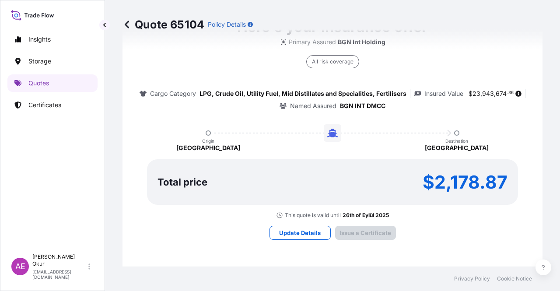
type input "[DATE]"
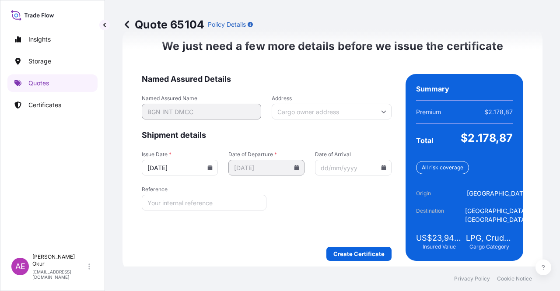
scroll to position [1119, 0]
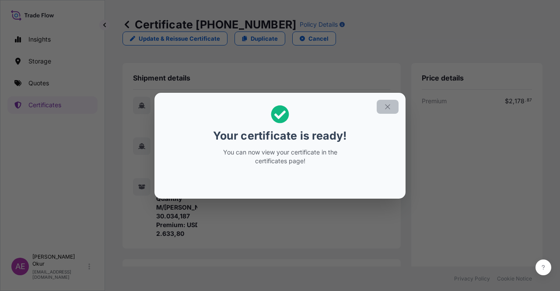
click at [388, 111] on button "button" at bounding box center [388, 107] width 22 height 14
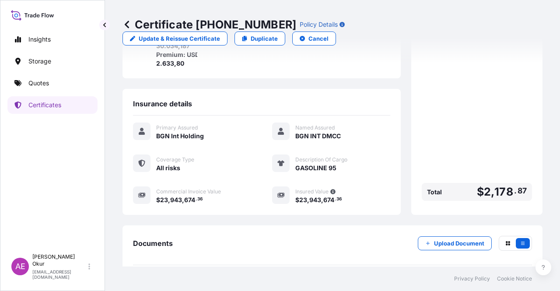
scroll to position [210, 0]
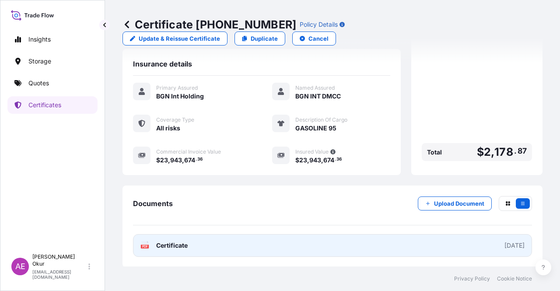
click at [170, 248] on span "Certificate" at bounding box center [172, 245] width 32 height 9
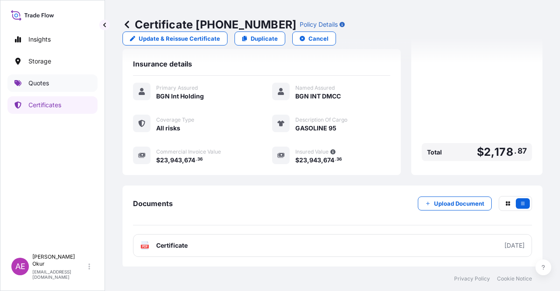
click at [56, 79] on link "Quotes" at bounding box center [52, 83] width 90 height 18
